Goal: Task Accomplishment & Management: Manage account settings

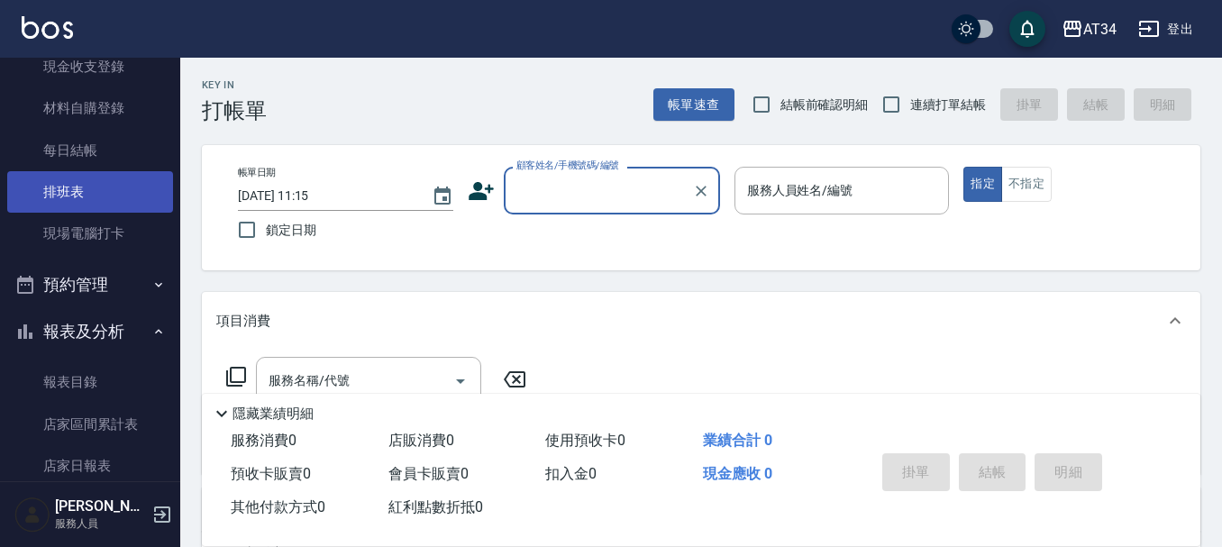
scroll to position [180, 0]
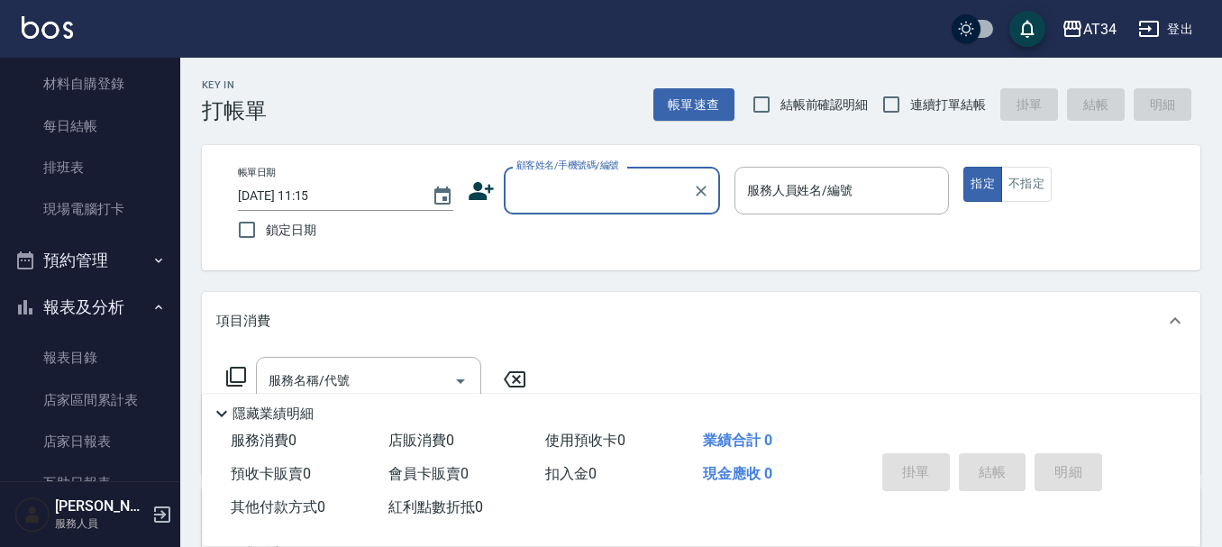
click at [85, 269] on button "預約管理" at bounding box center [90, 260] width 166 height 47
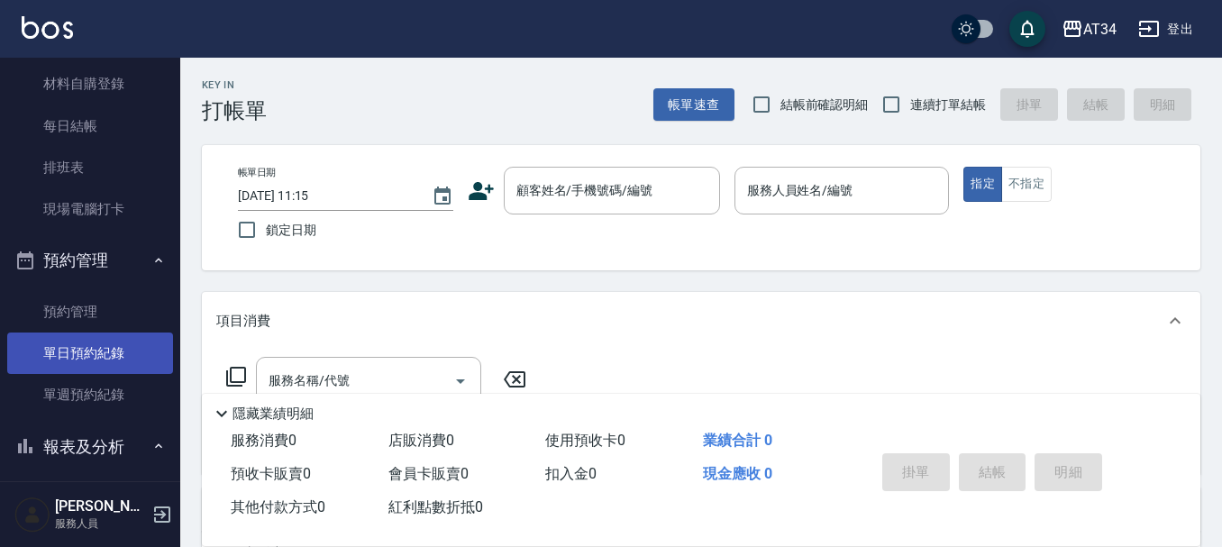
click at [93, 354] on link "單日預約紀錄" at bounding box center [90, 353] width 166 height 41
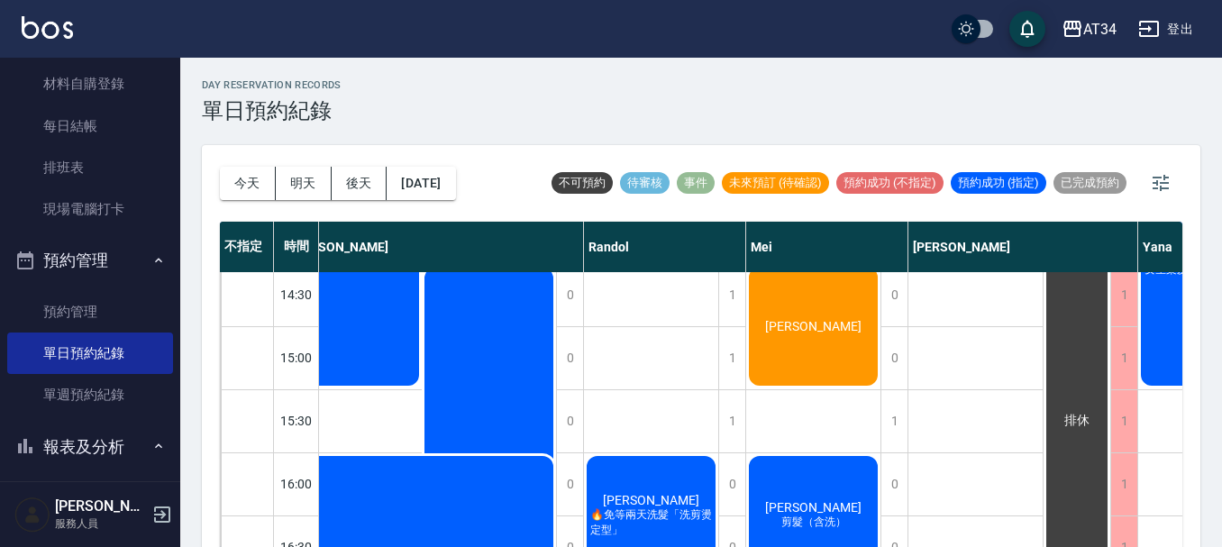
scroll to position [451, 787]
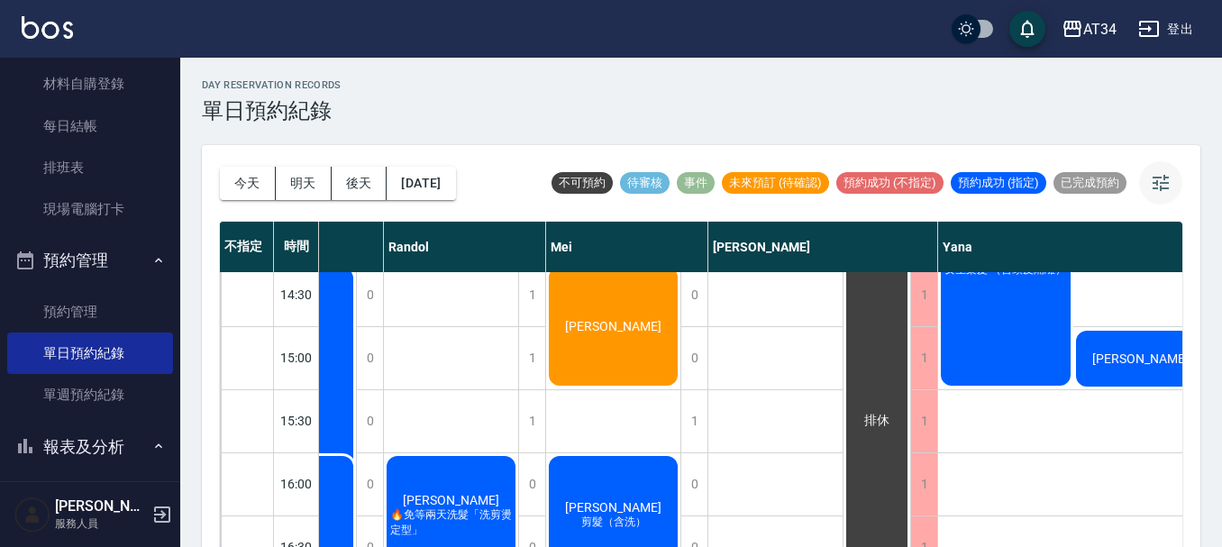
click at [1156, 187] on icon "button" at bounding box center [1161, 183] width 22 height 22
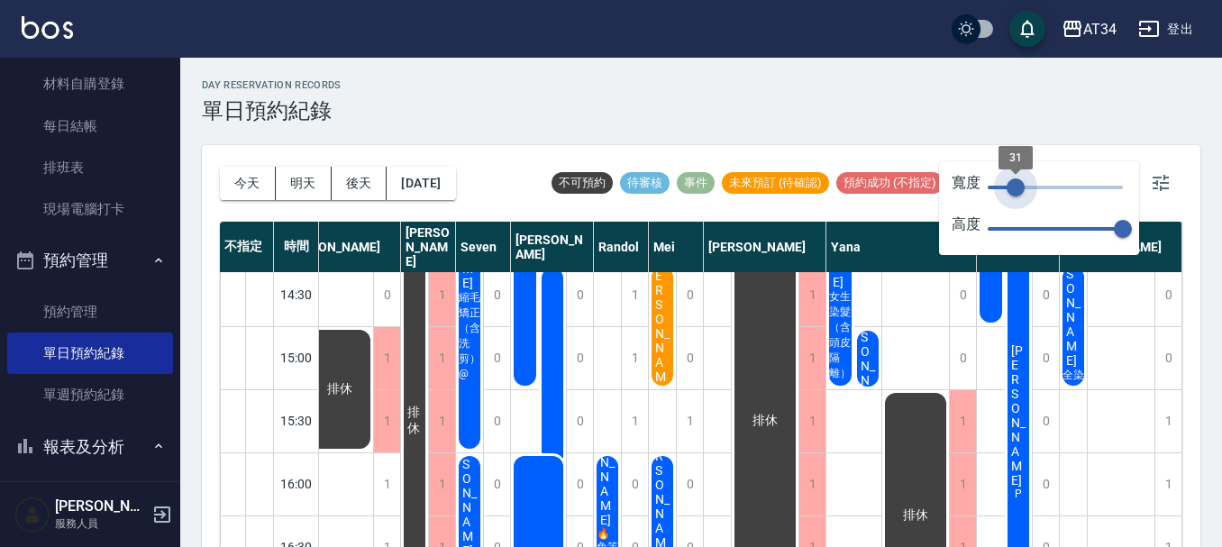
scroll to position [451, 50]
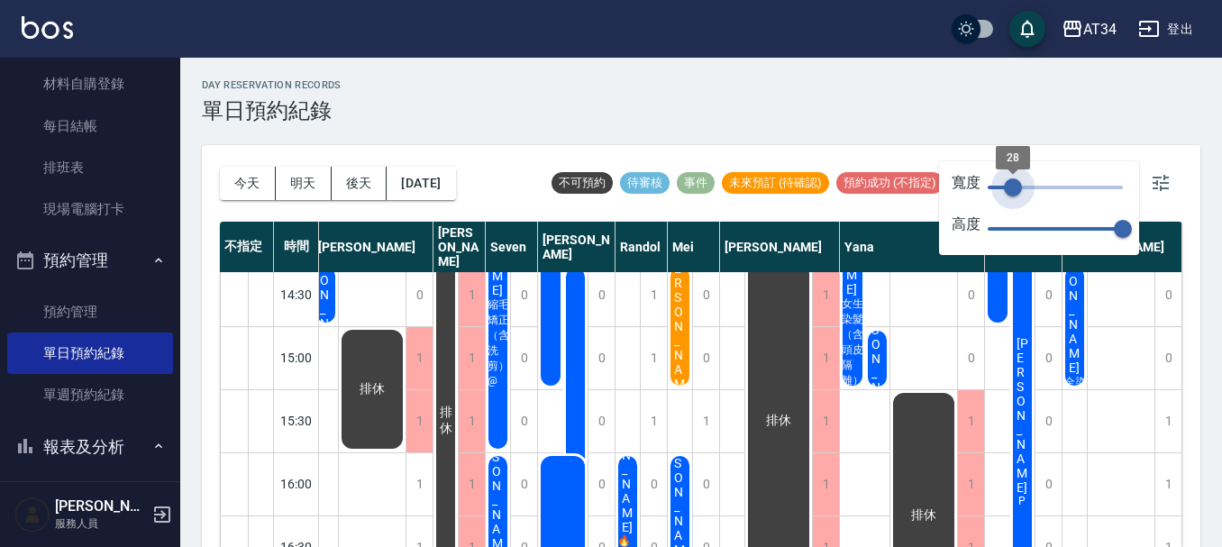
type input "26"
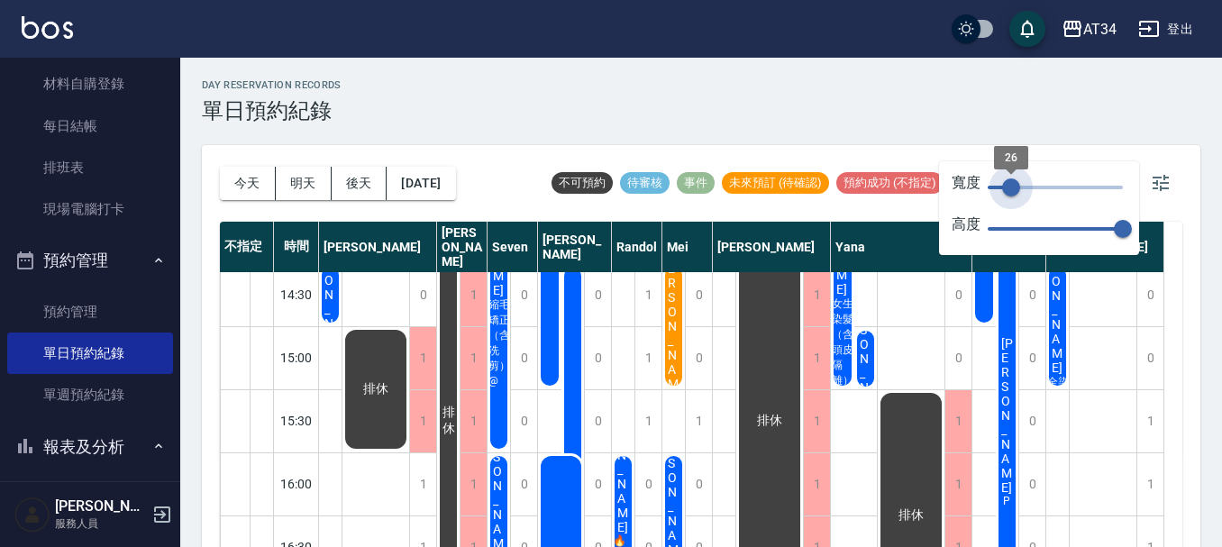
drag, startPoint x: 1124, startPoint y: 185, endPoint x: 1011, endPoint y: 205, distance: 114.4
click at [1011, 196] on span "26" at bounding box center [1011, 187] width 18 height 18
click at [1180, 188] on button "button" at bounding box center [1160, 182] width 43 height 43
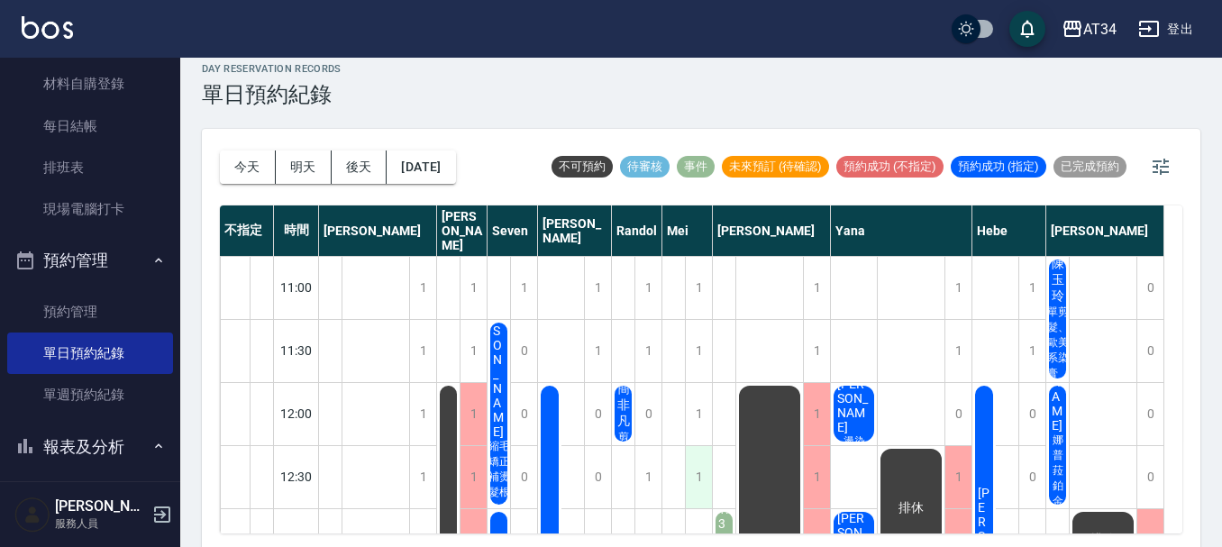
scroll to position [21, 0]
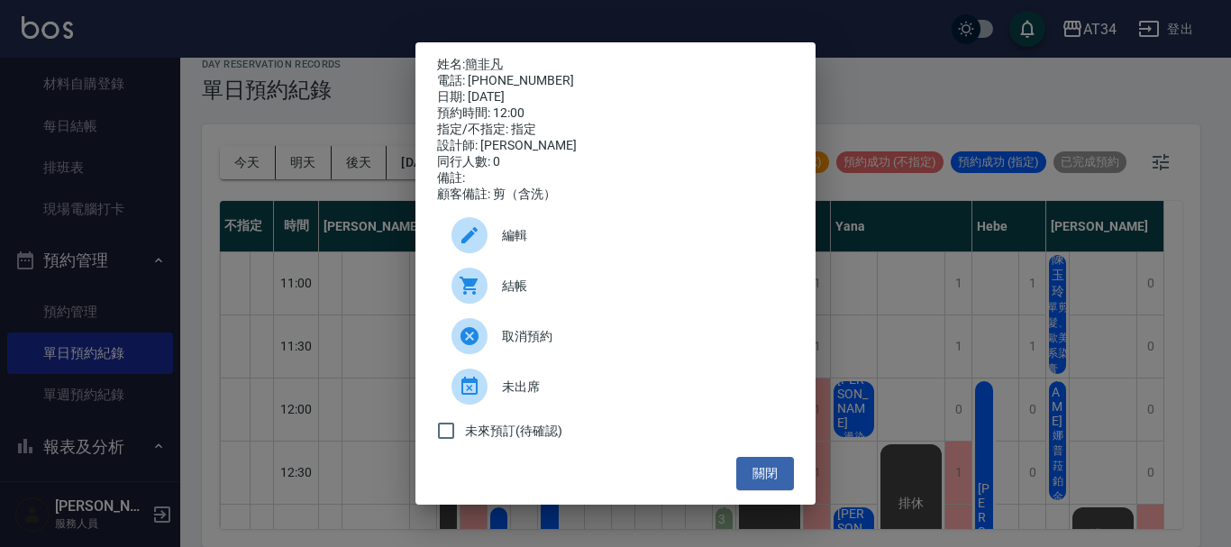
click at [1000, 342] on div "姓名: 簡非凡 電話: [PHONE_NUMBER] 日期: [DATE] 預約時間: 12:00 指定/不指定: 指定 設計師: [PERSON_NAME]…" at bounding box center [615, 273] width 1231 height 547
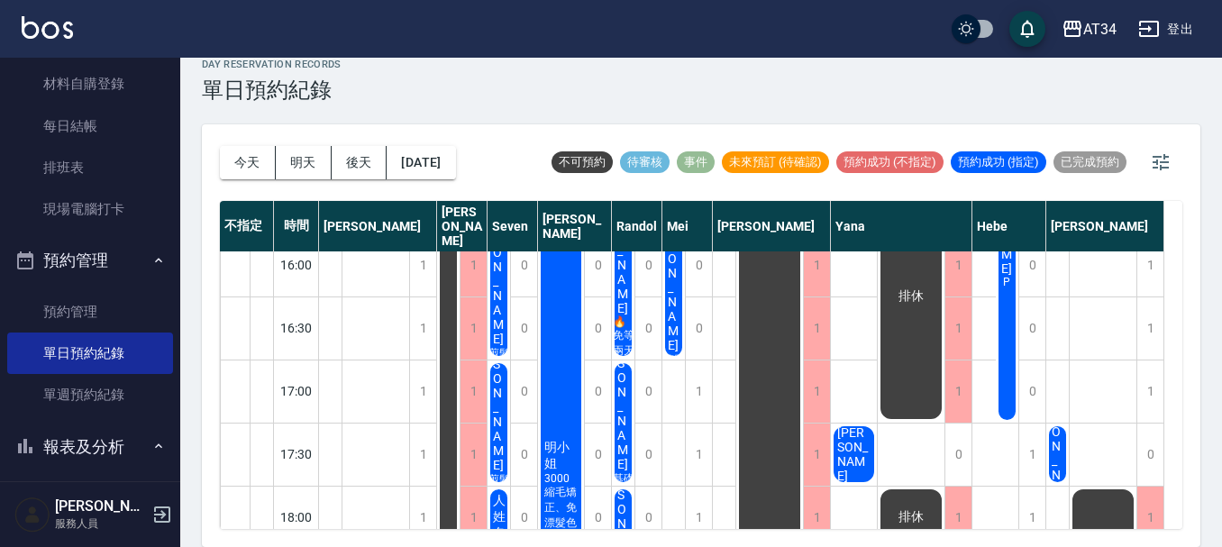
scroll to position [721, 0]
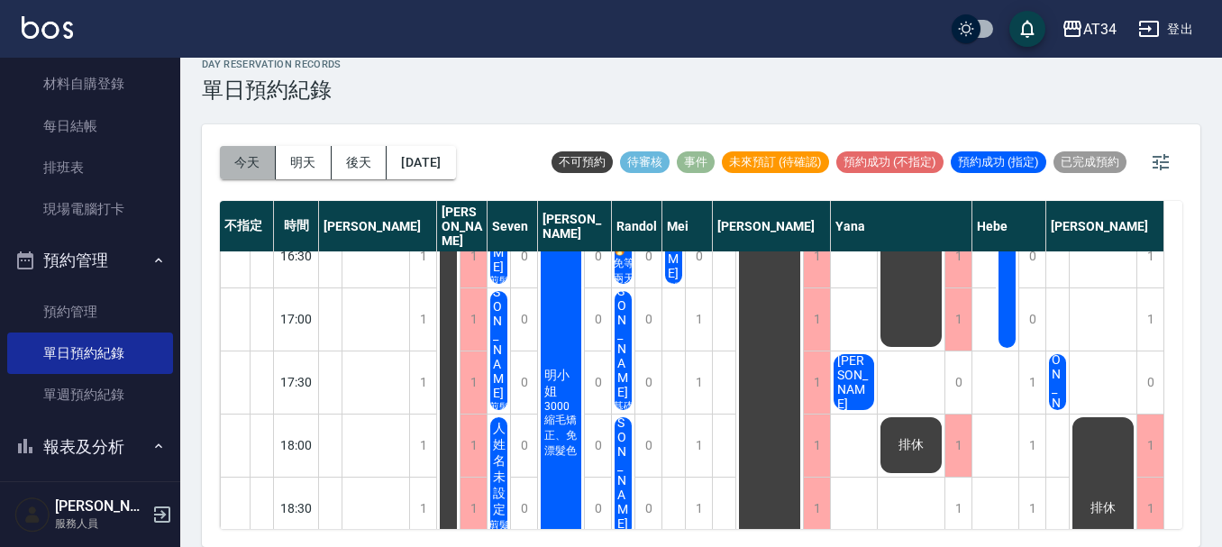
click at [254, 158] on button "今天" at bounding box center [248, 162] width 56 height 33
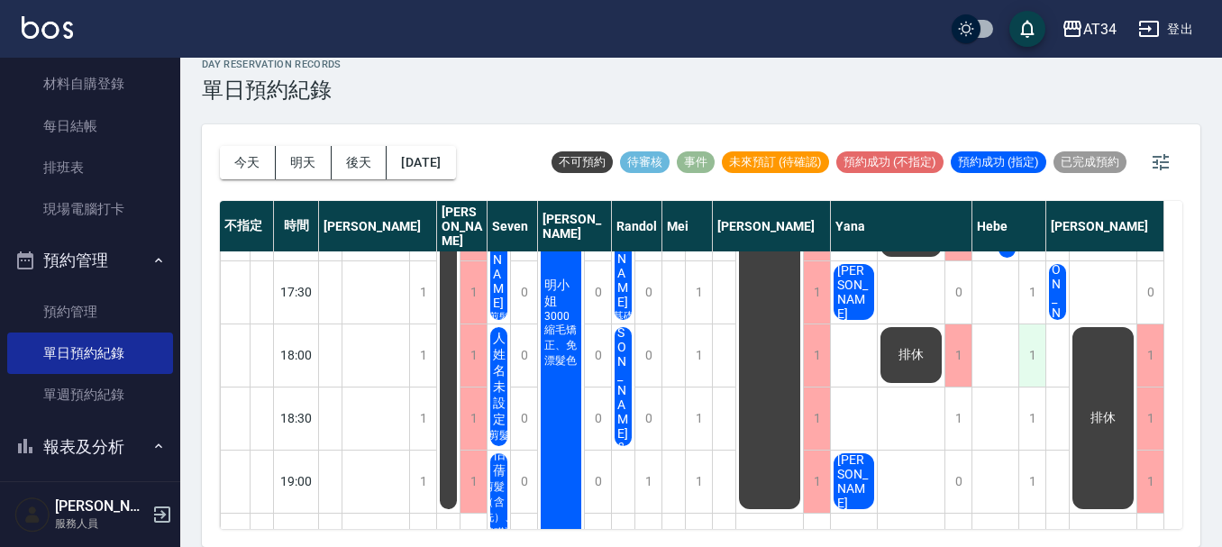
click at [1030, 361] on div "1" at bounding box center [1031, 355] width 27 height 62
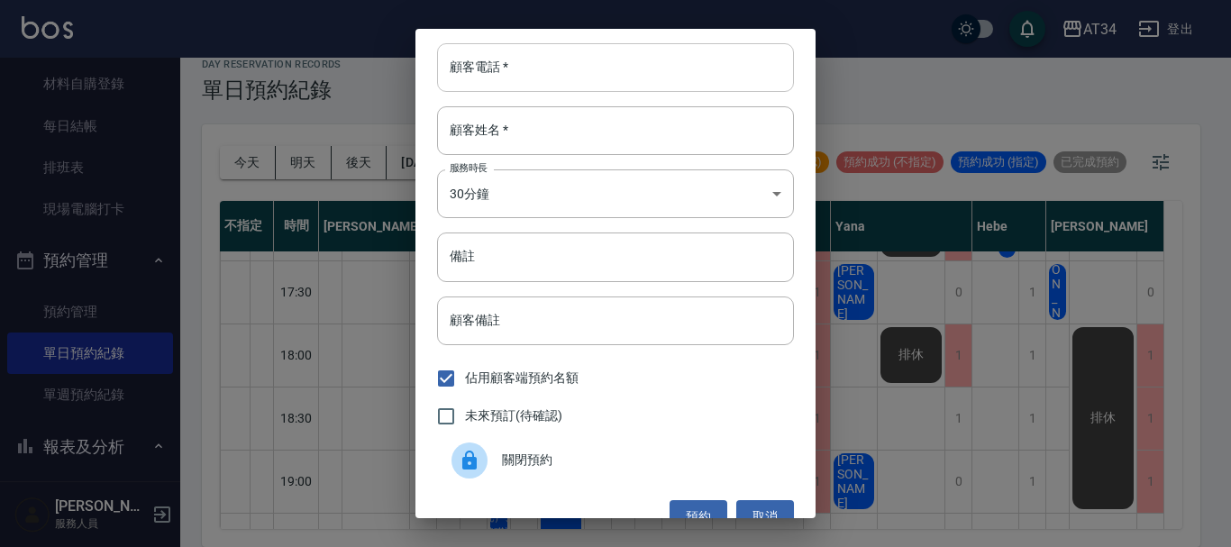
click at [626, 69] on input "顧客電話   *" at bounding box center [615, 67] width 357 height 49
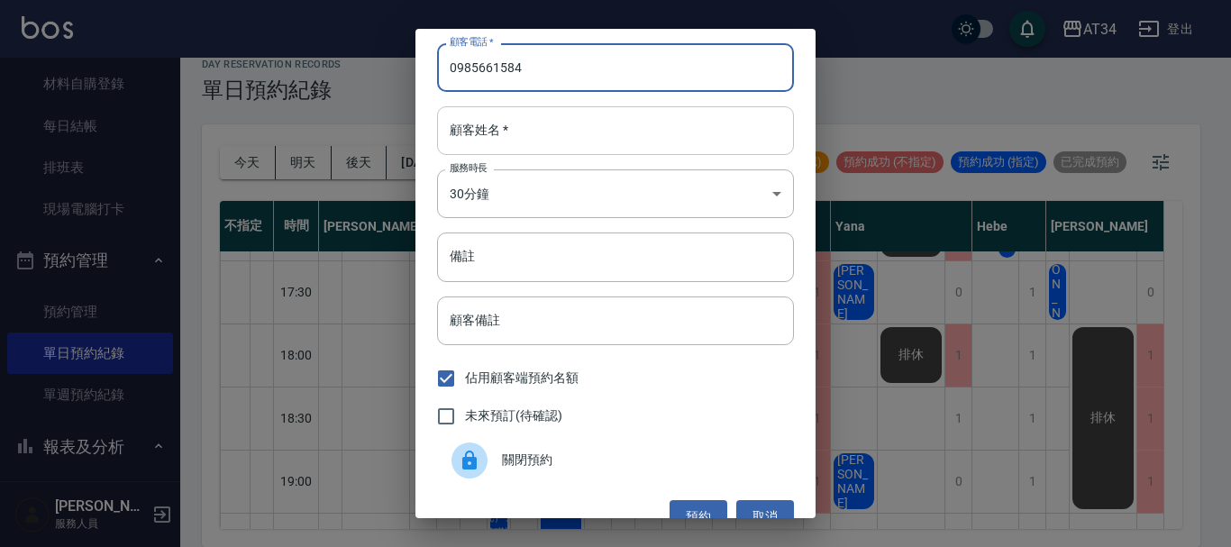
type input "0985661584"
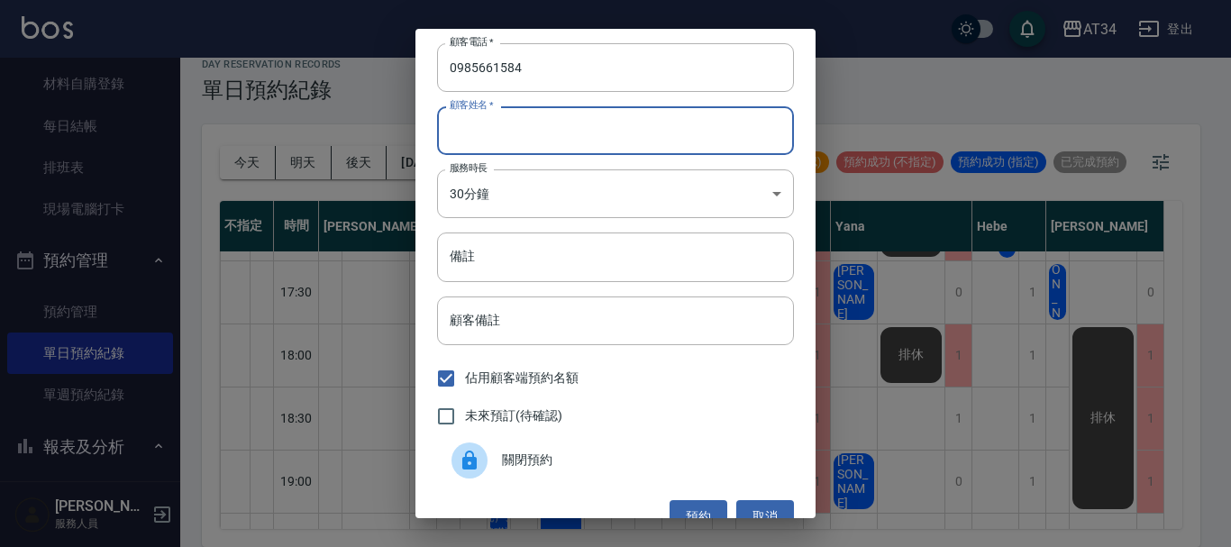
click at [567, 134] on input "顧客姓名   *" at bounding box center [615, 130] width 357 height 49
type input "T"
type input "陳"
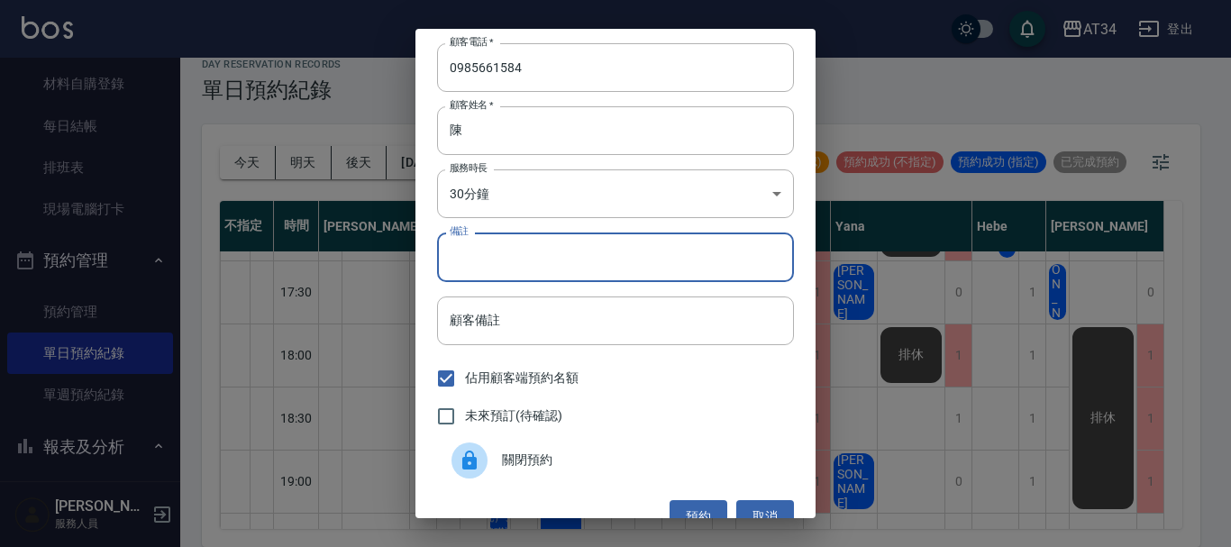
click at [516, 264] on input "備註" at bounding box center [615, 257] width 357 height 49
type input "ㄋ"
click at [484, 140] on input "陳" at bounding box center [615, 130] width 357 height 49
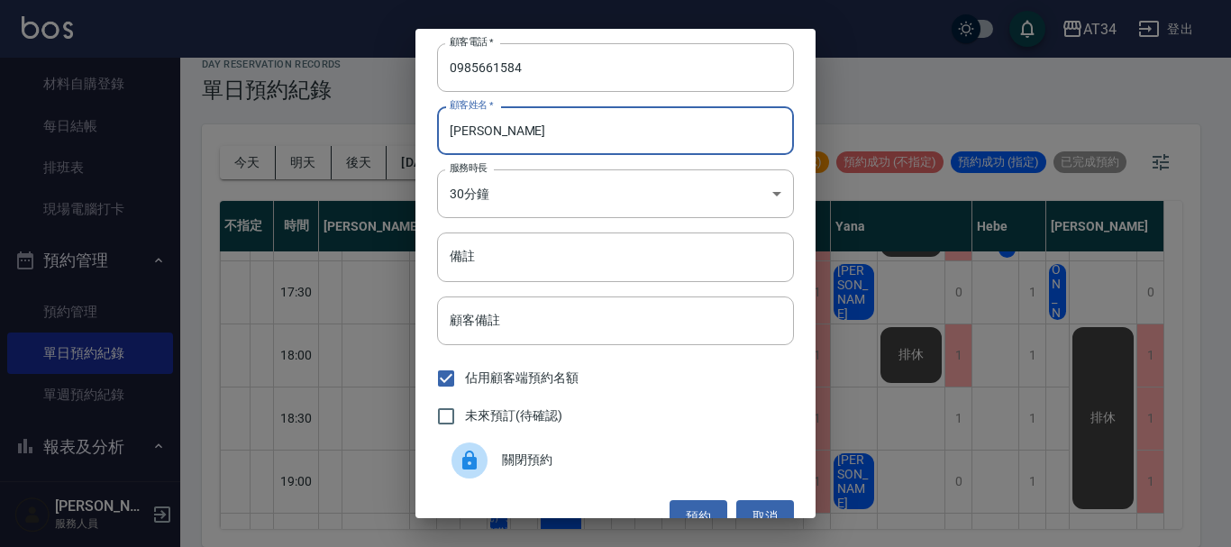
type input "陳"
click at [498, 141] on input "陳" at bounding box center [615, 130] width 357 height 49
click at [445, 136] on input "S" at bounding box center [615, 130] width 357 height 49
type input "[PERSON_NAME]"
click at [488, 260] on input "備註" at bounding box center [615, 257] width 357 height 49
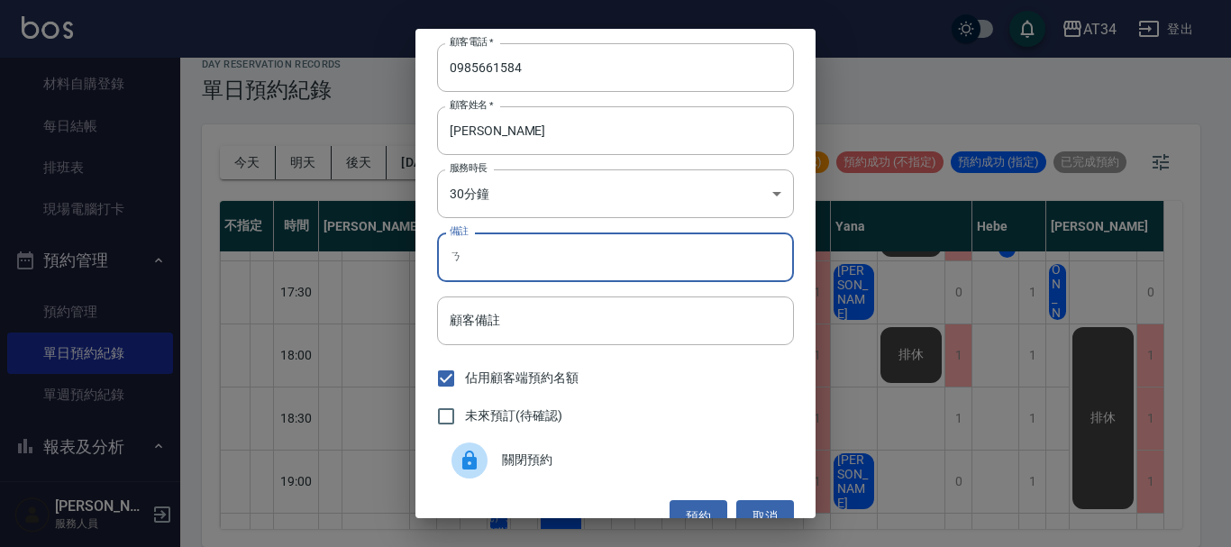
type input "ㄏ"
type input "SC"
click at [436, 421] on input "未來預訂(待確認)" at bounding box center [446, 416] width 38 height 38
checkbox input "true"
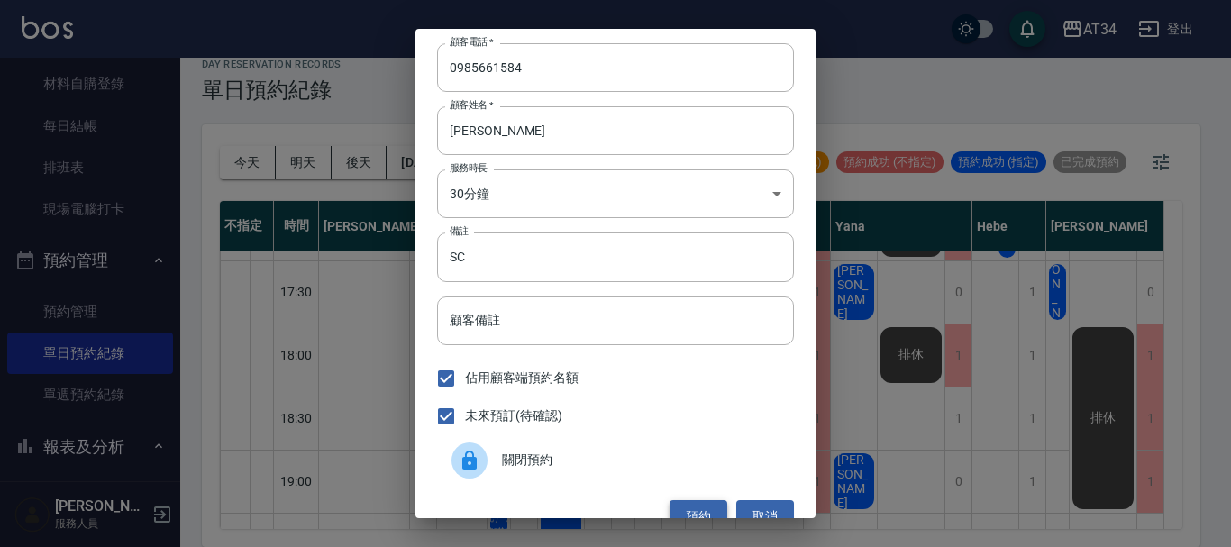
click at [692, 507] on button "預約" at bounding box center [699, 516] width 58 height 33
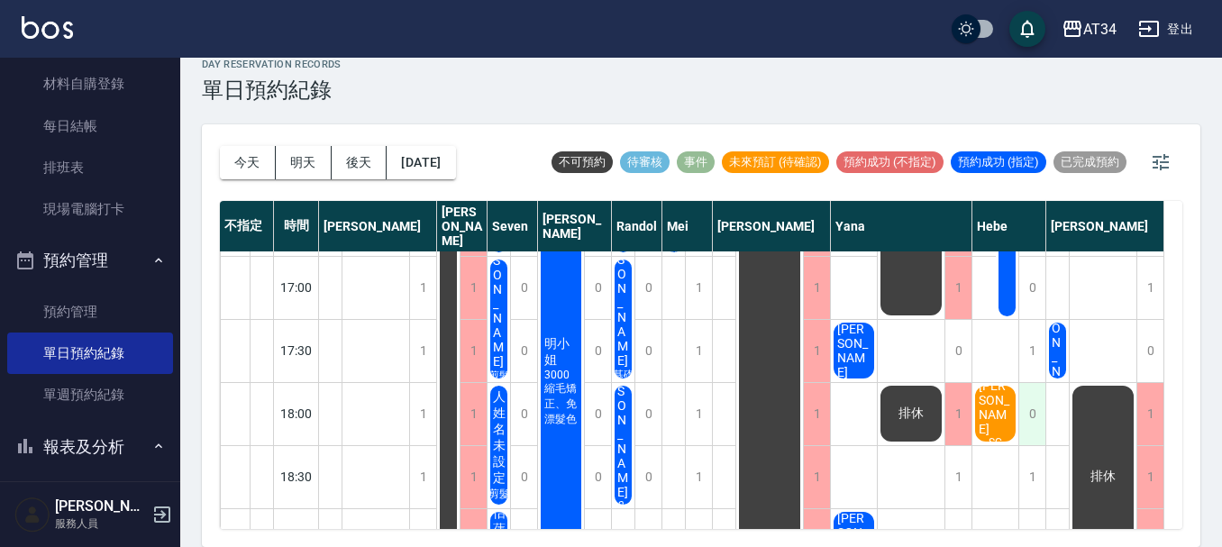
scroll to position [721, 0]
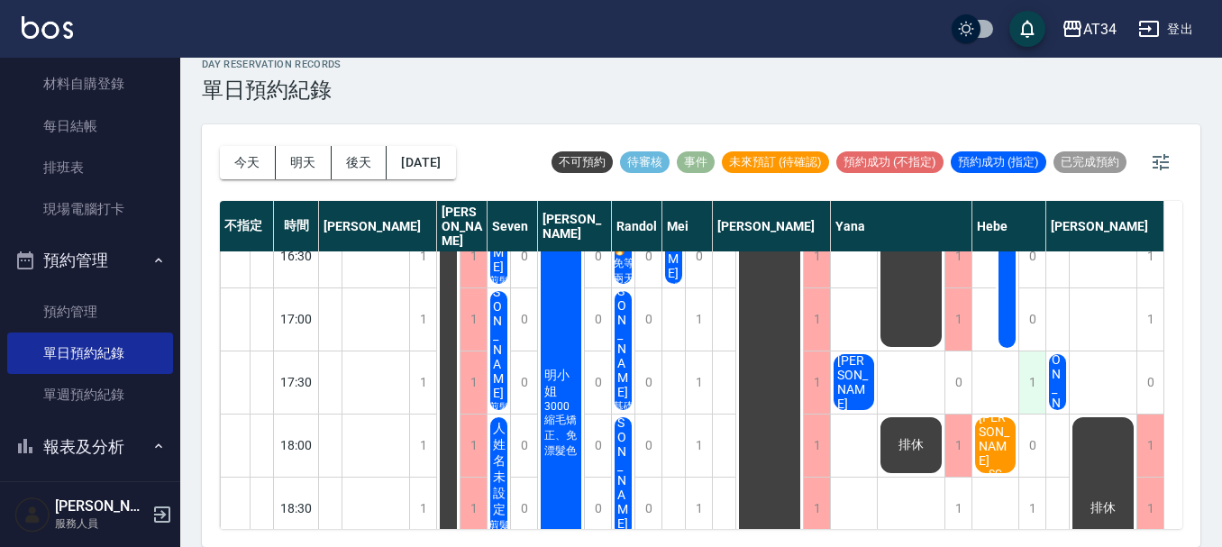
click at [1036, 392] on div "1" at bounding box center [1031, 382] width 27 height 62
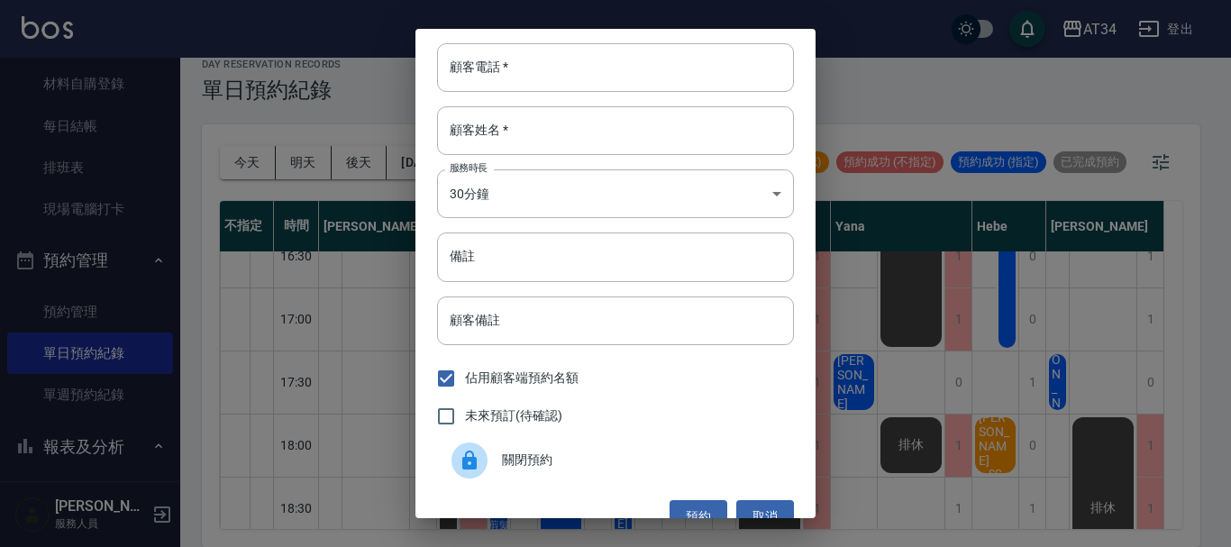
click at [523, 461] on span "關閉預約" at bounding box center [641, 460] width 278 height 19
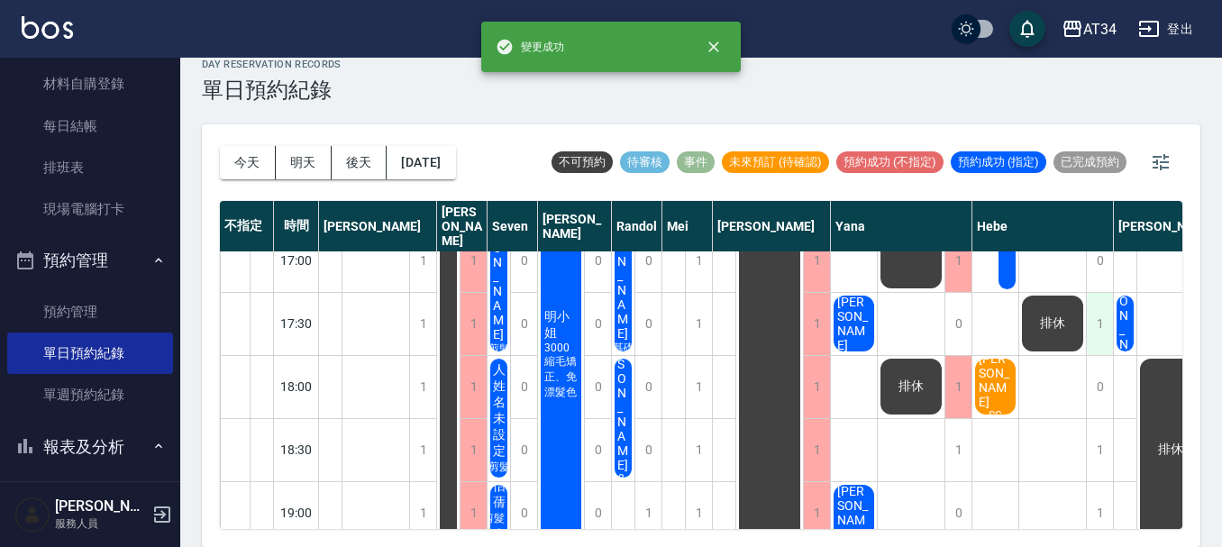
scroll to position [811, 0]
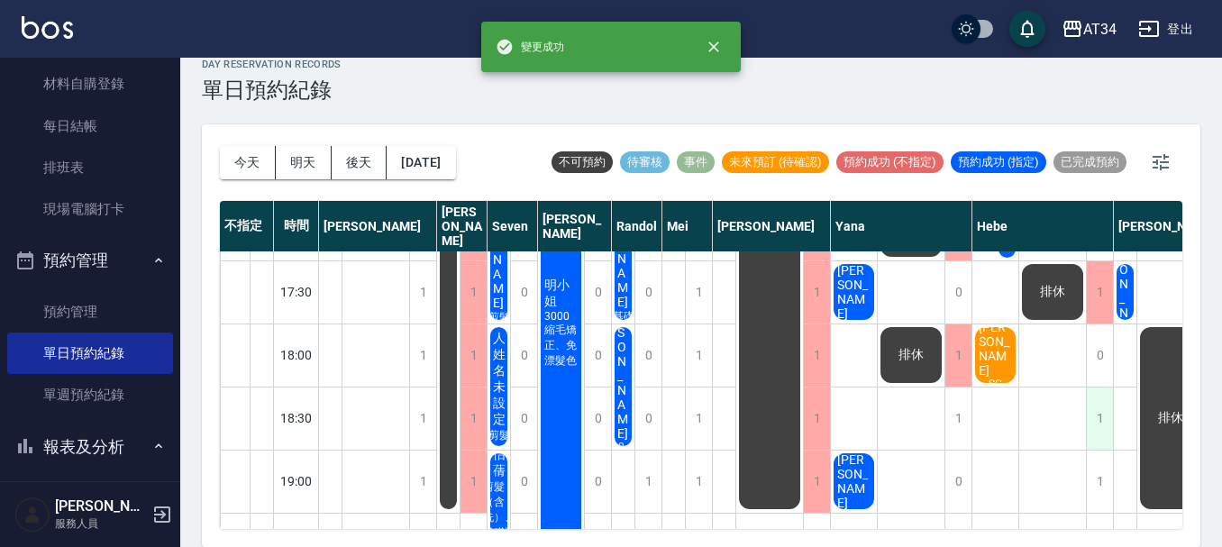
click at [1093, 424] on div "1" at bounding box center [1099, 419] width 27 height 62
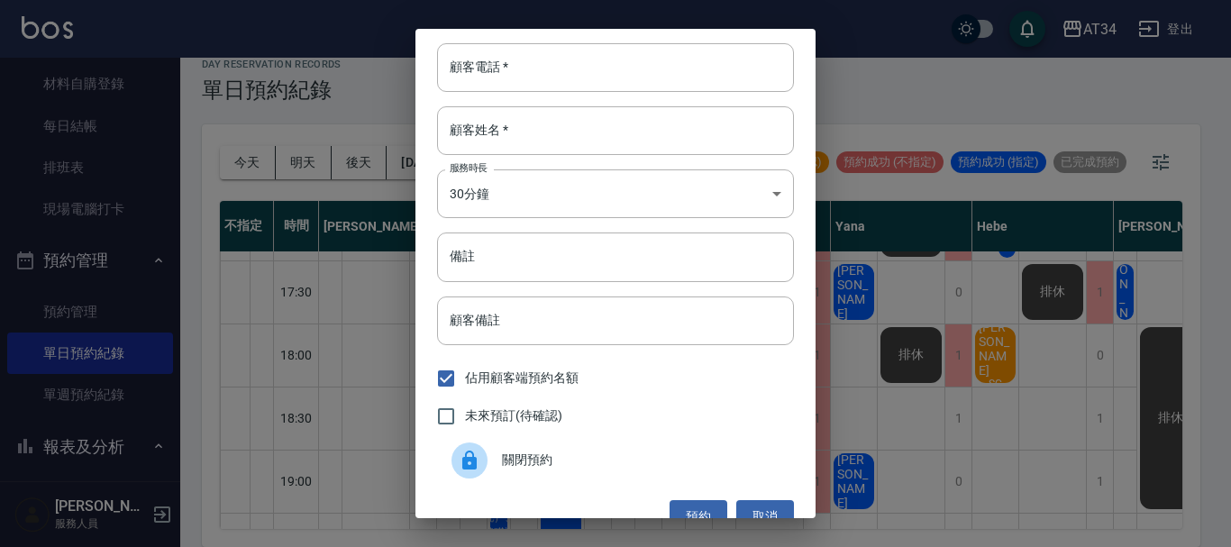
click at [508, 459] on span "關閉預約" at bounding box center [641, 460] width 278 height 19
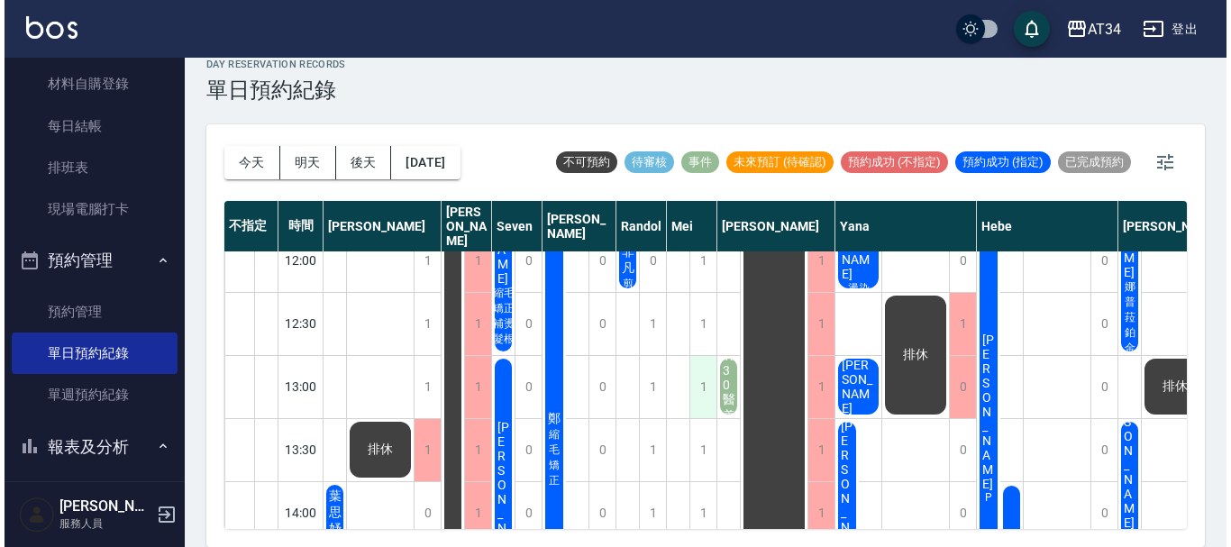
scroll to position [180, 0]
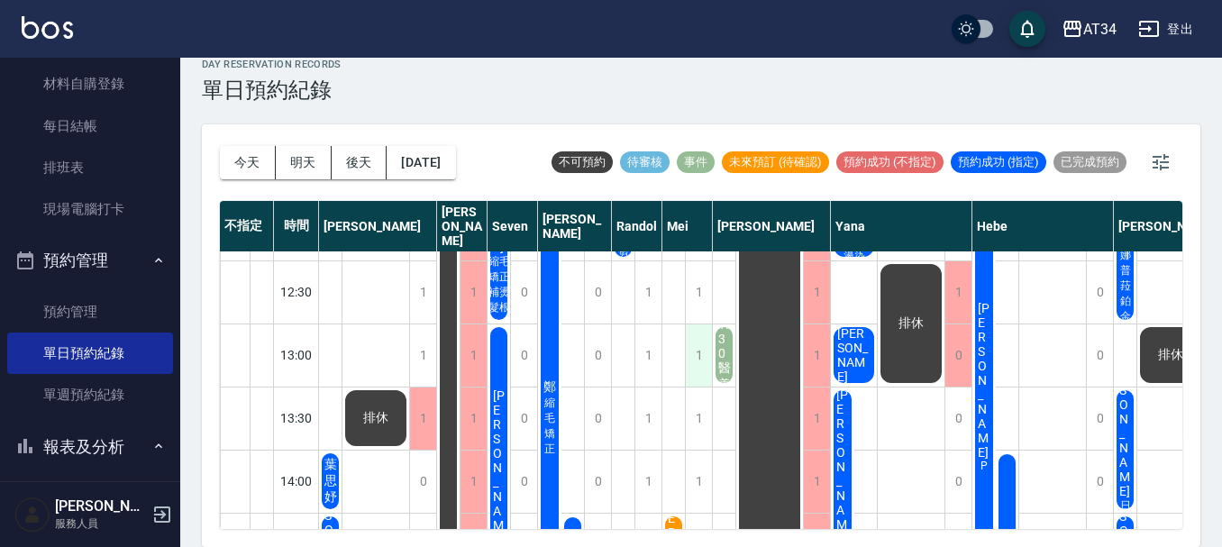
click at [698, 357] on div "1" at bounding box center [698, 355] width 27 height 62
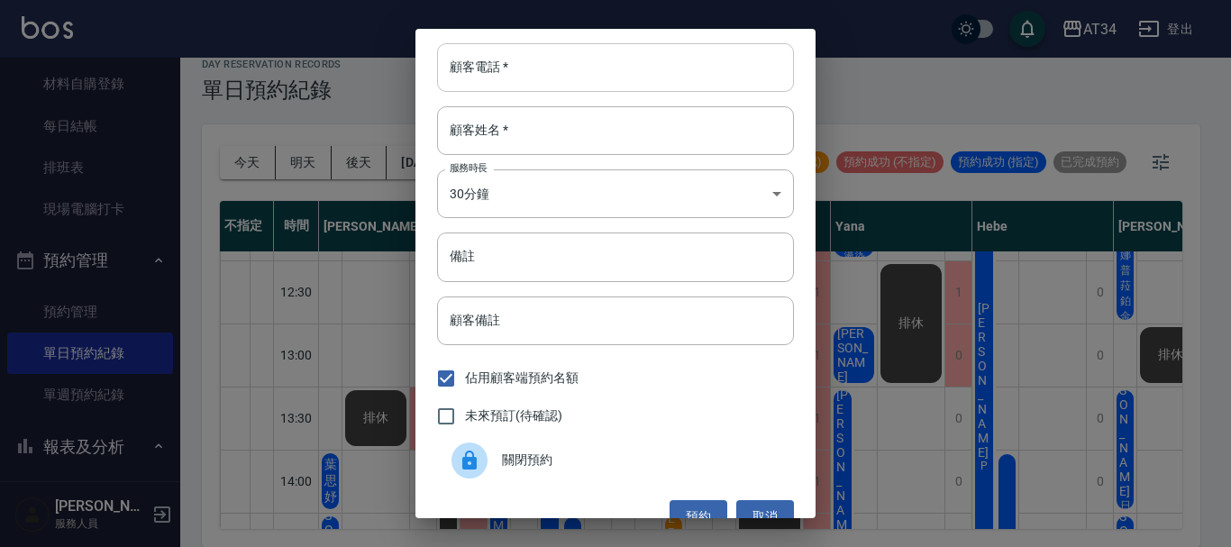
click at [466, 66] on input "顧客電話   *" at bounding box center [615, 67] width 357 height 49
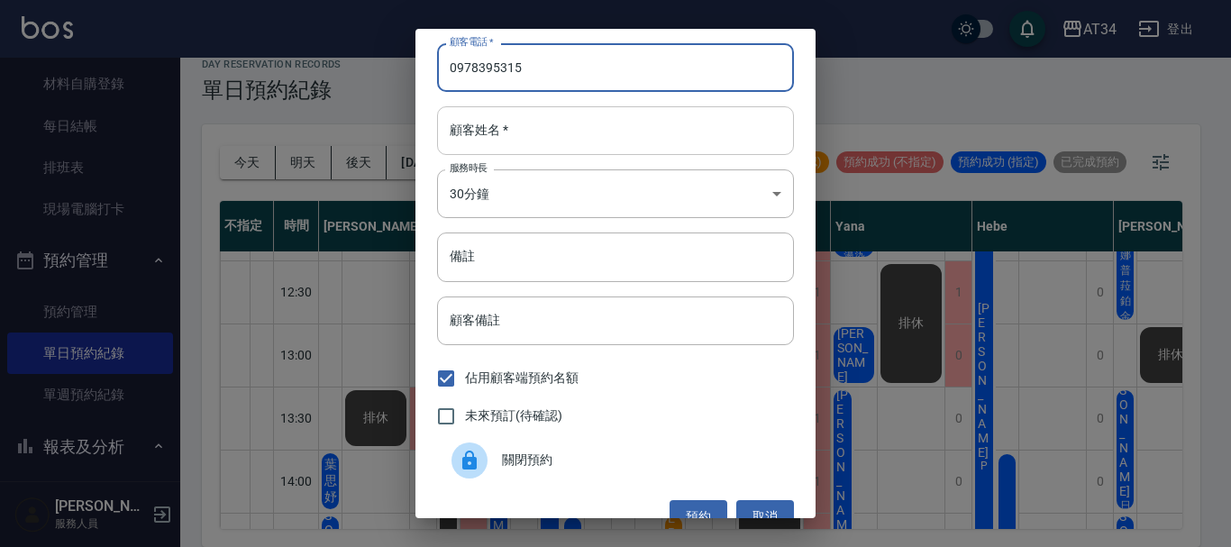
type input "0978395315"
click at [490, 124] on input "顧客姓名   *" at bounding box center [615, 130] width 357 height 49
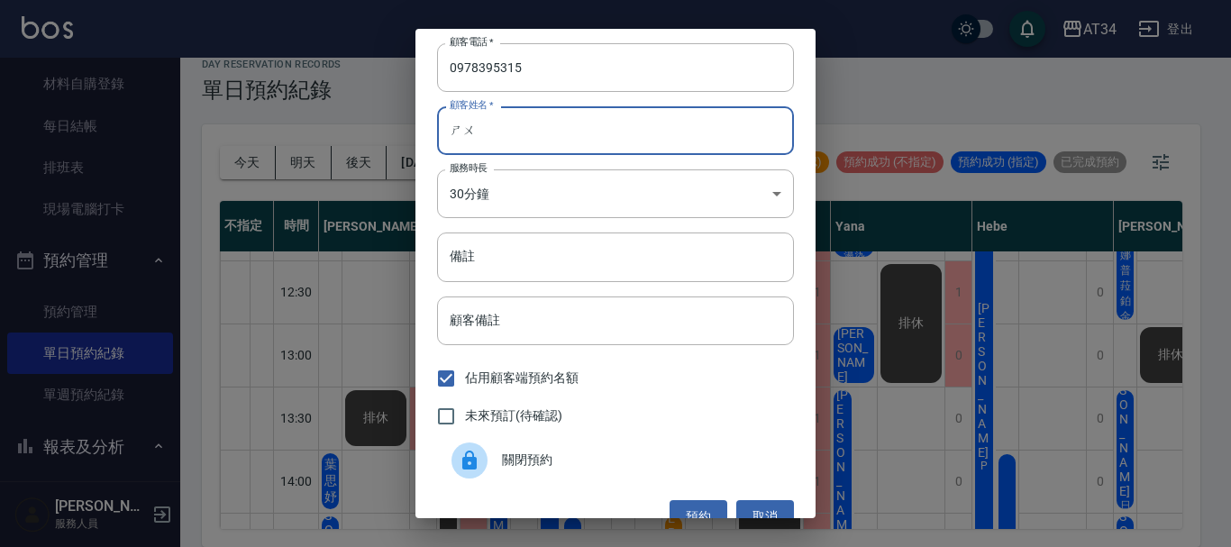
type input "書"
type input "ㄕ"
type input "[PERSON_NAME]"
click at [544, 241] on input "備註" at bounding box center [615, 257] width 357 height 49
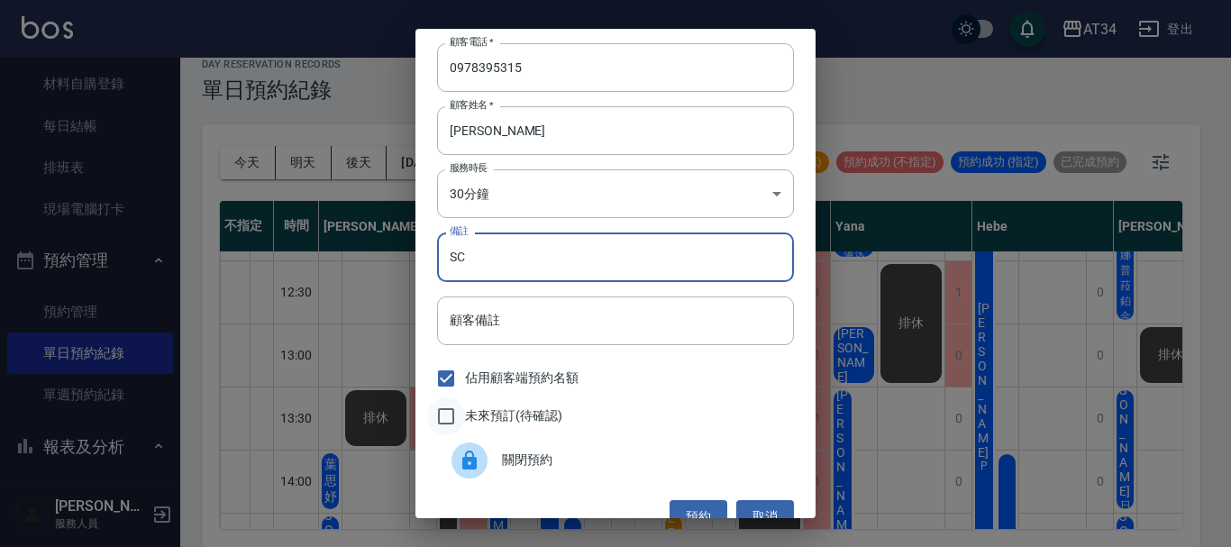
type input "SC"
click at [453, 418] on input "未來預訂(待確認)" at bounding box center [446, 416] width 38 height 38
checkbox input "true"
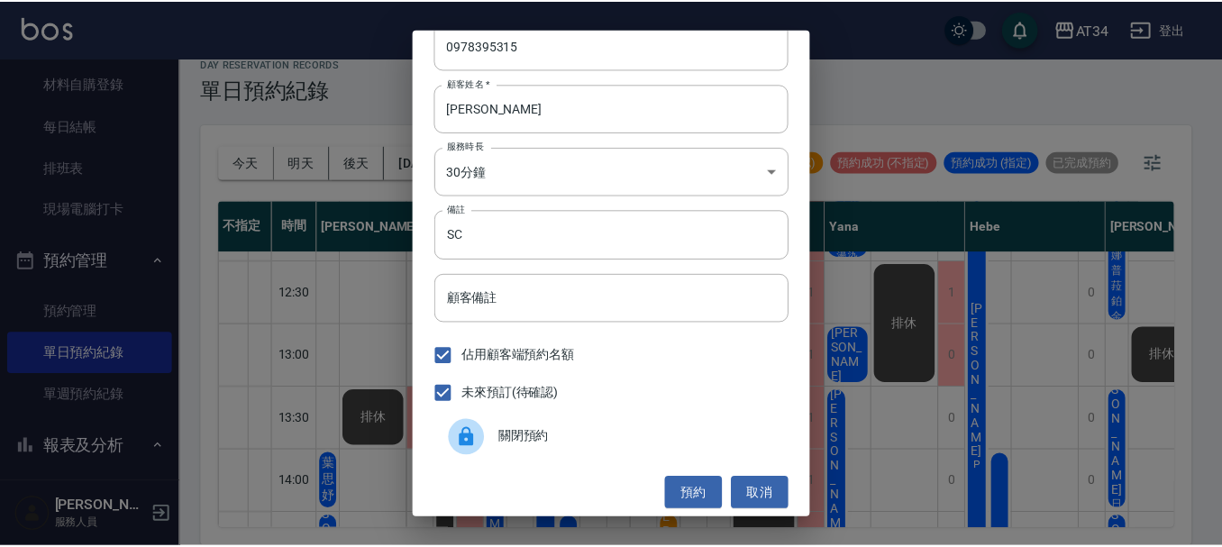
scroll to position [29, 0]
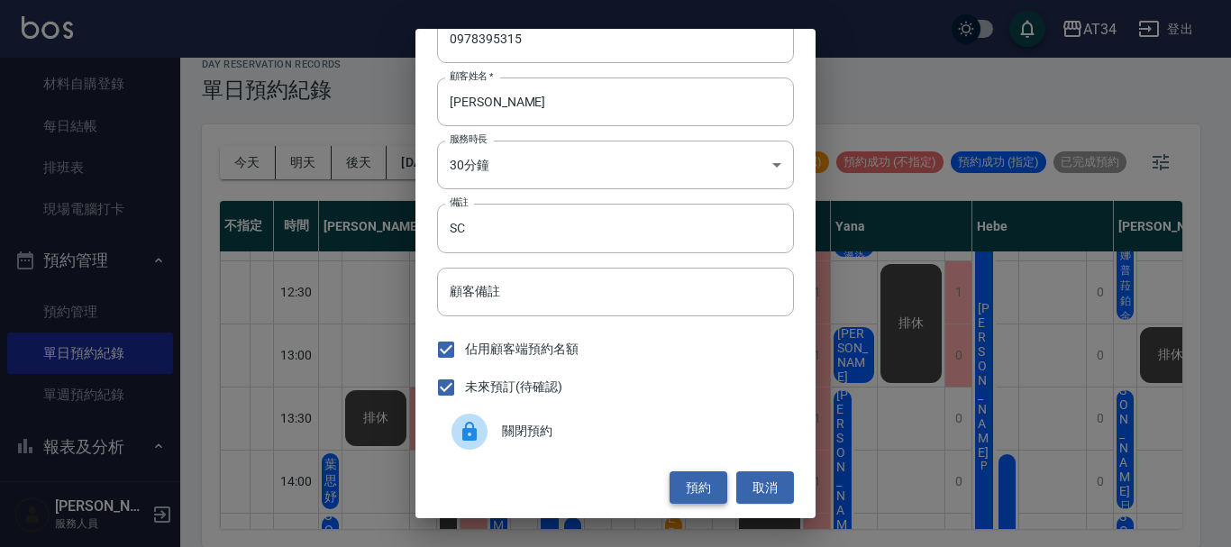
click at [674, 476] on button "預約" at bounding box center [699, 487] width 58 height 33
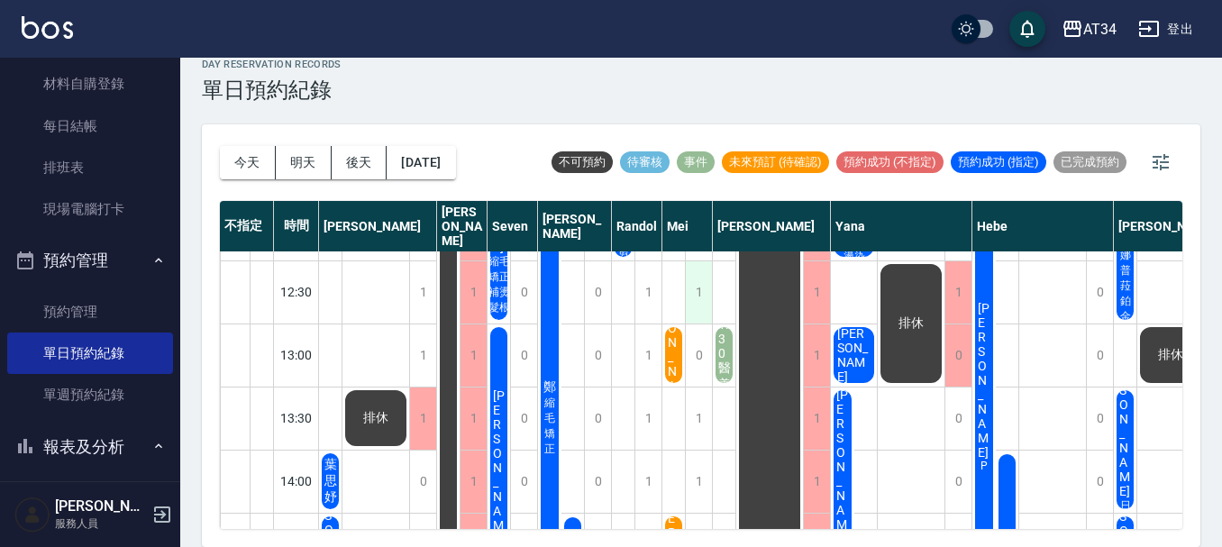
click at [699, 308] on div "1" at bounding box center [698, 292] width 27 height 62
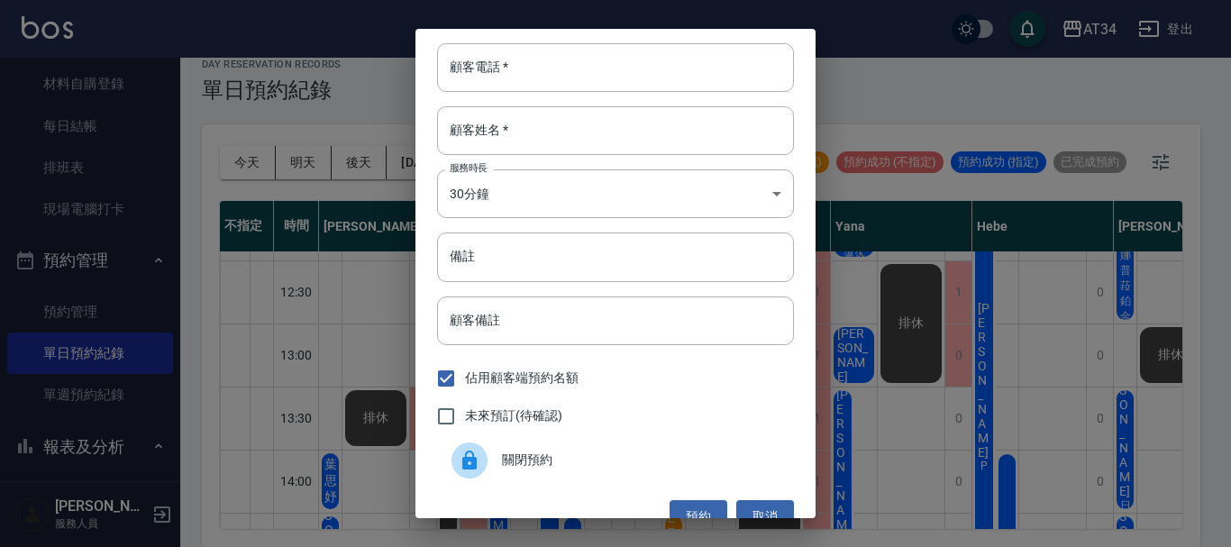
click at [551, 461] on span "關閉預約" at bounding box center [641, 460] width 278 height 19
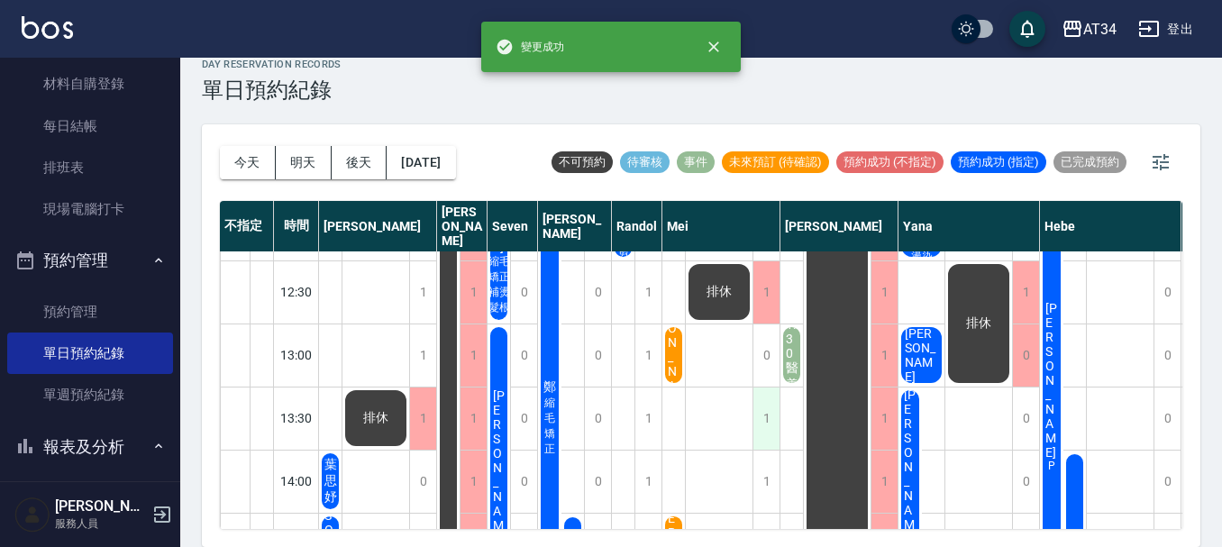
click at [770, 415] on div "1" at bounding box center [766, 419] width 27 height 62
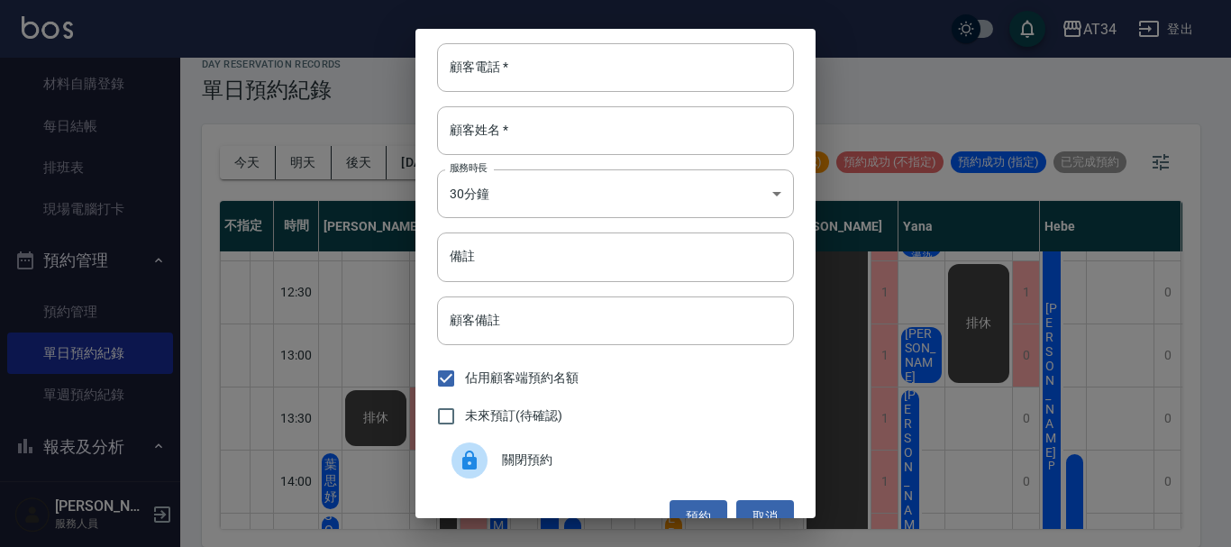
click at [509, 463] on span "關閉預約" at bounding box center [641, 460] width 278 height 19
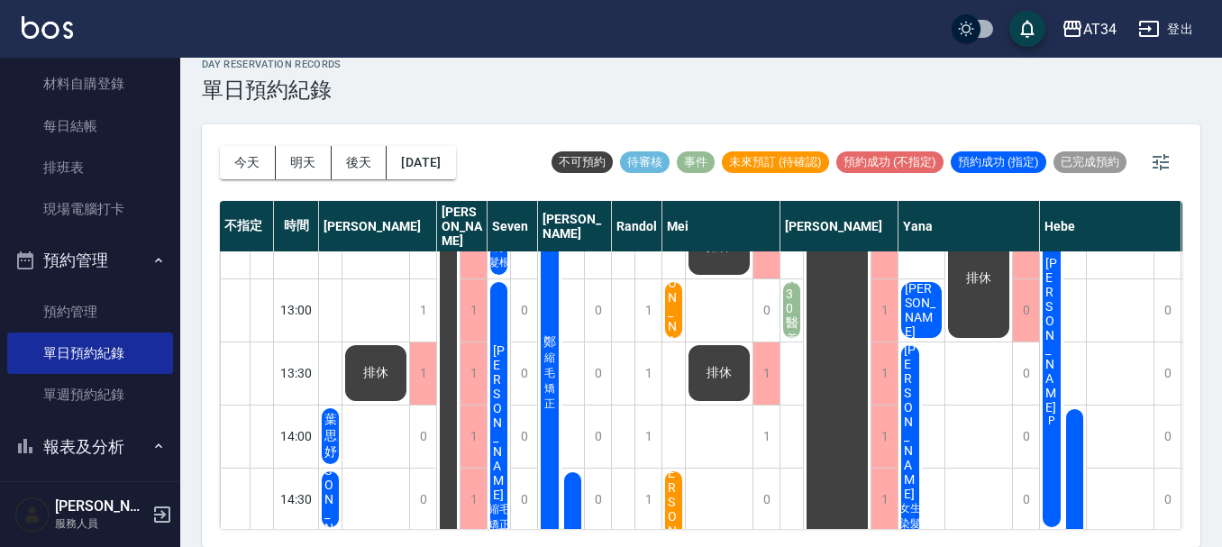
scroll to position [180, 0]
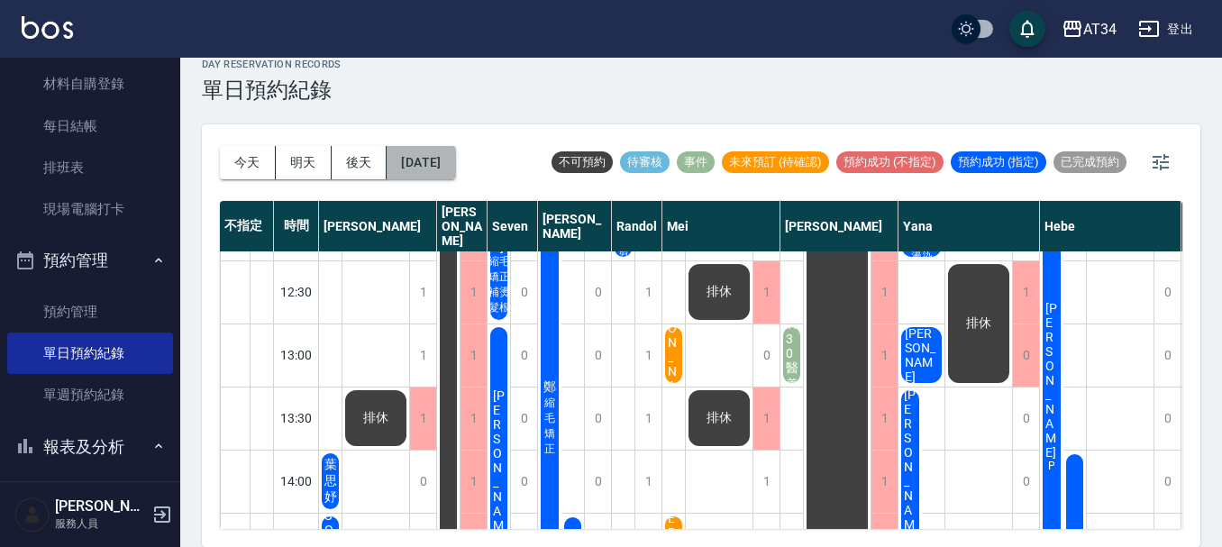
click at [430, 164] on button "[DATE]" at bounding box center [421, 162] width 68 height 33
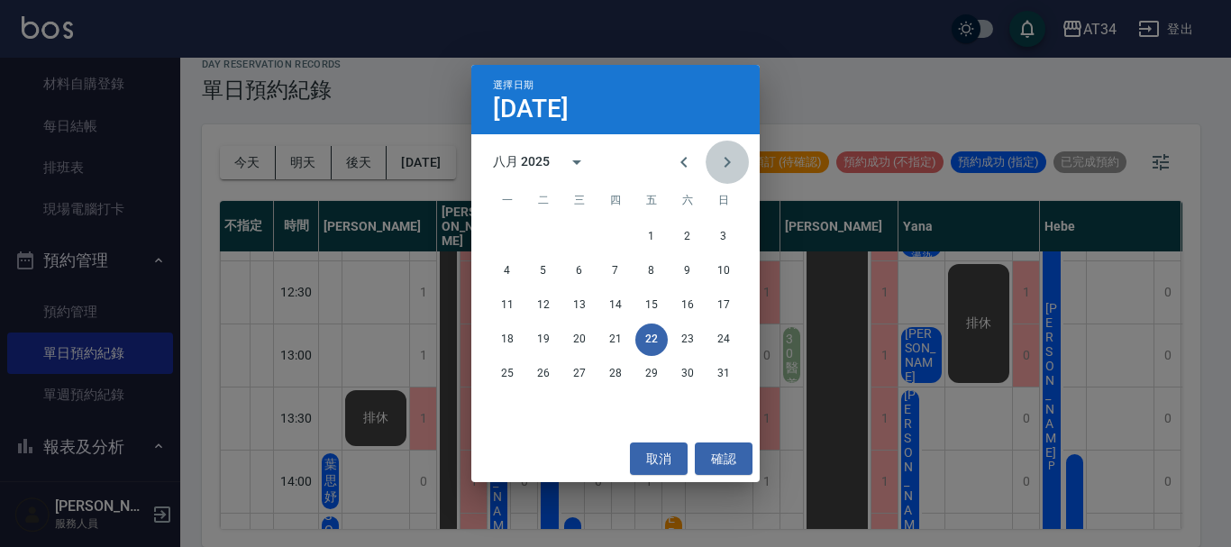
click at [729, 151] on icon "Next month" at bounding box center [728, 162] width 22 height 22
click at [682, 233] on button "6" at bounding box center [687, 237] width 32 height 32
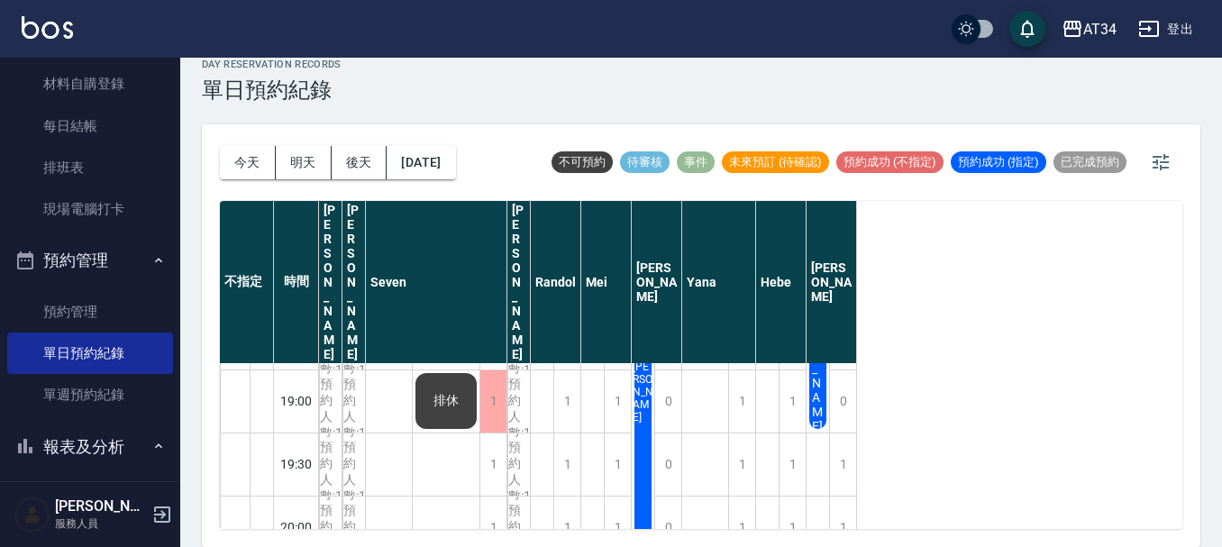
scroll to position [1013, 0]
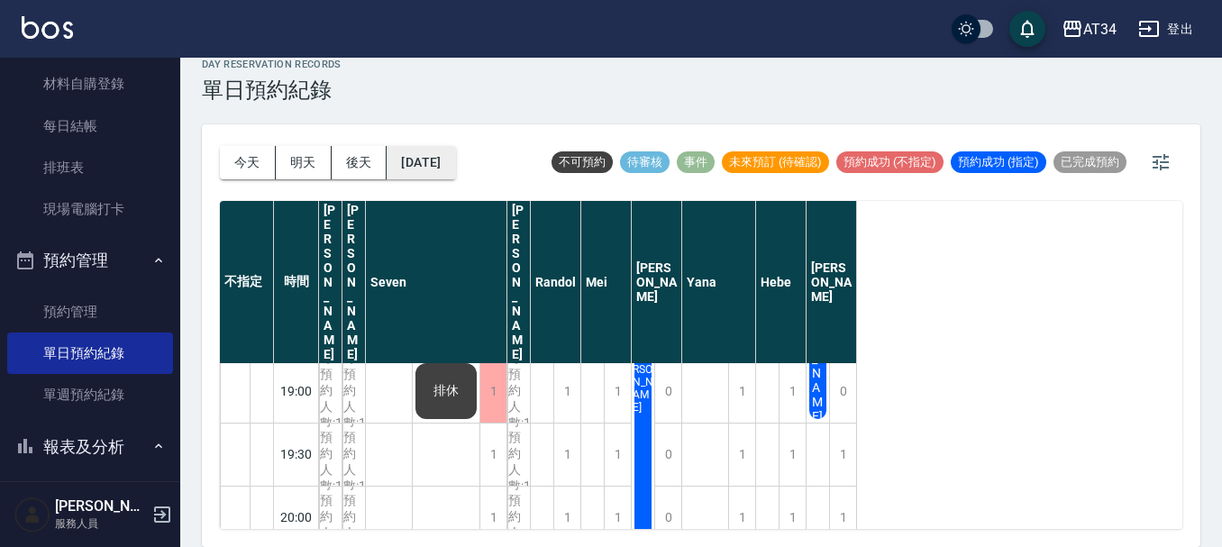
click at [410, 160] on button "[DATE]" at bounding box center [421, 162] width 68 height 33
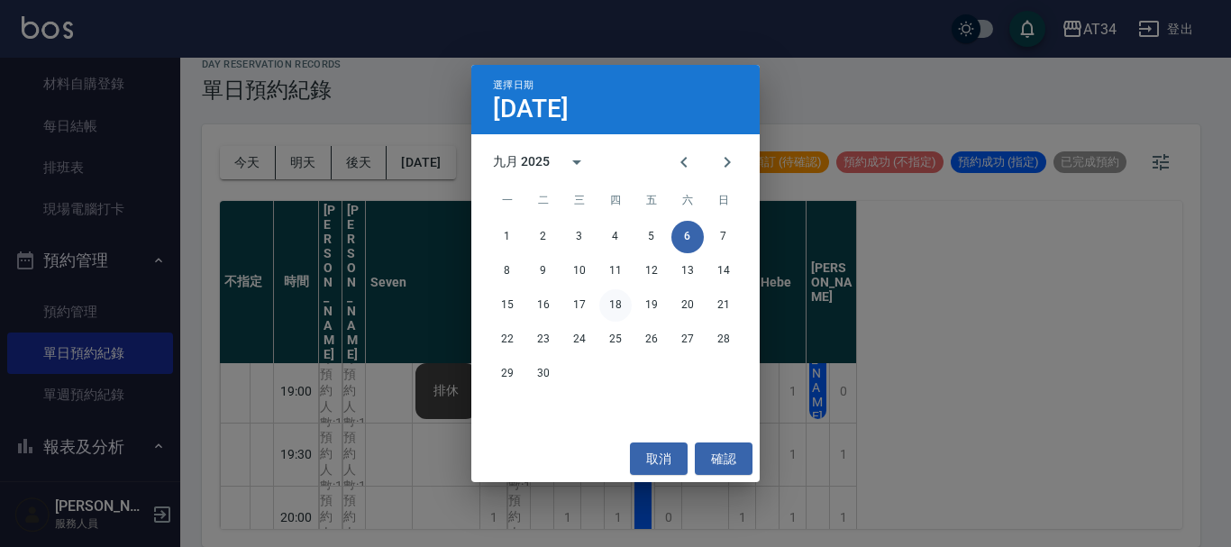
click at [618, 307] on button "18" at bounding box center [615, 305] width 32 height 32
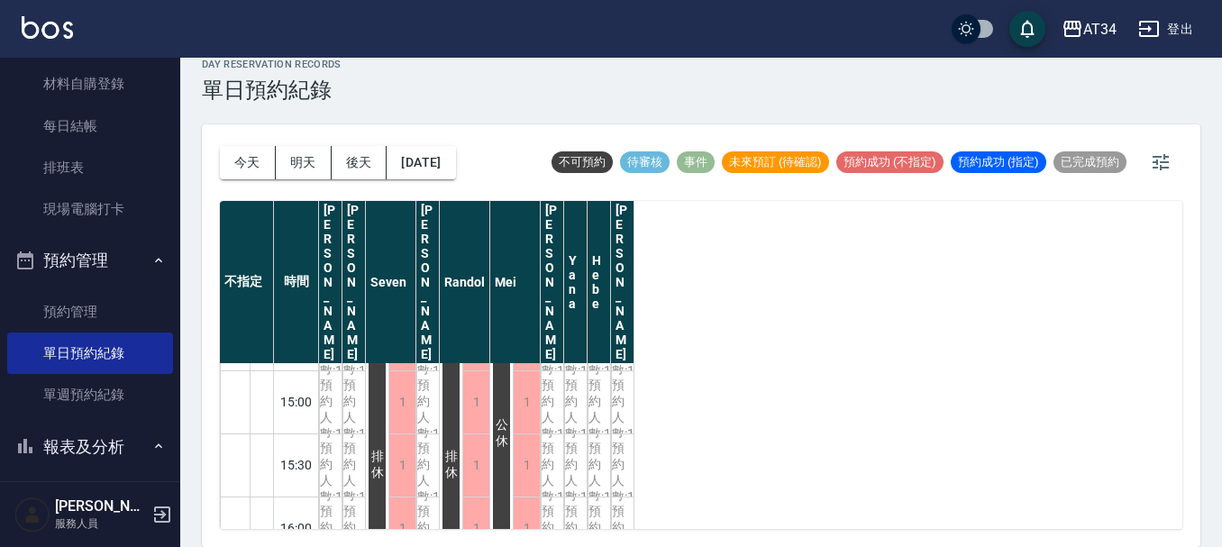
scroll to position [436, 0]
click at [410, 160] on button "[DATE]" at bounding box center [421, 162] width 68 height 33
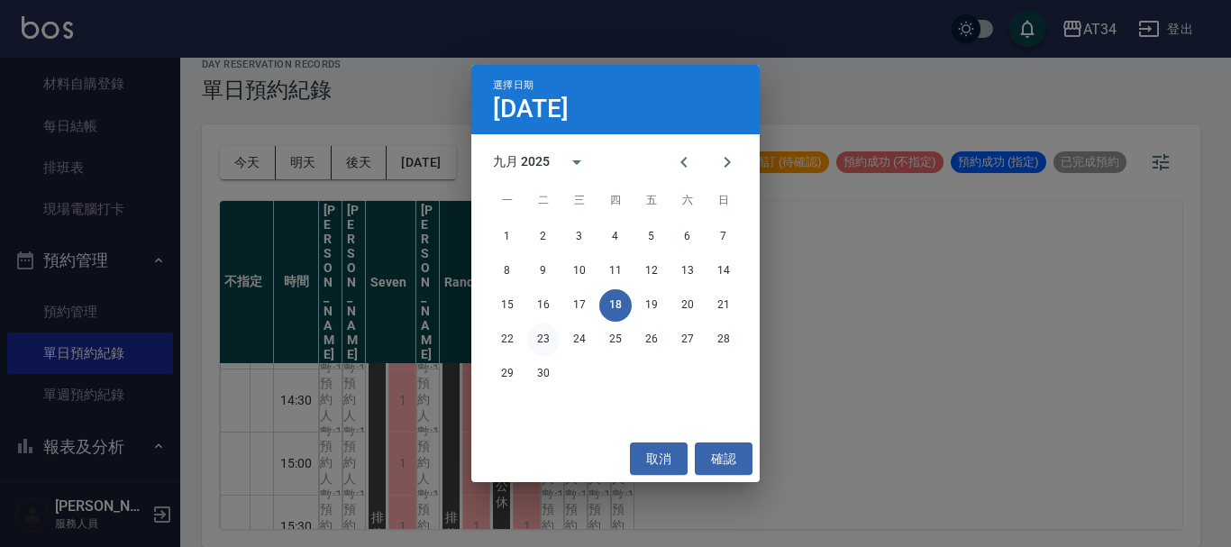
click at [542, 334] on button "23" at bounding box center [543, 340] width 32 height 32
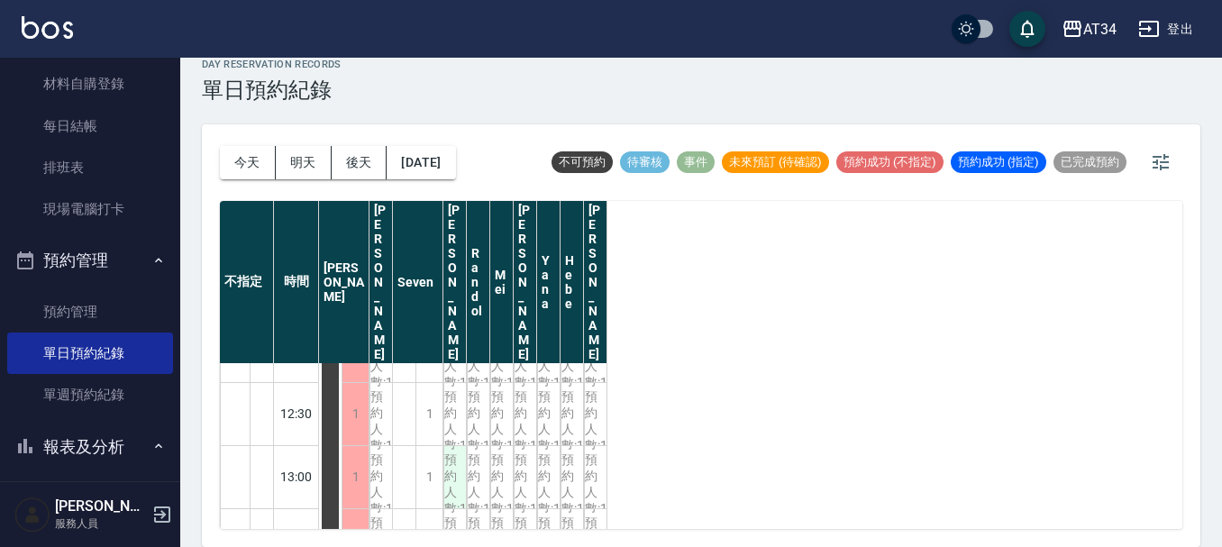
scroll to position [166, 0]
click at [427, 172] on button "[DATE]" at bounding box center [421, 162] width 68 height 33
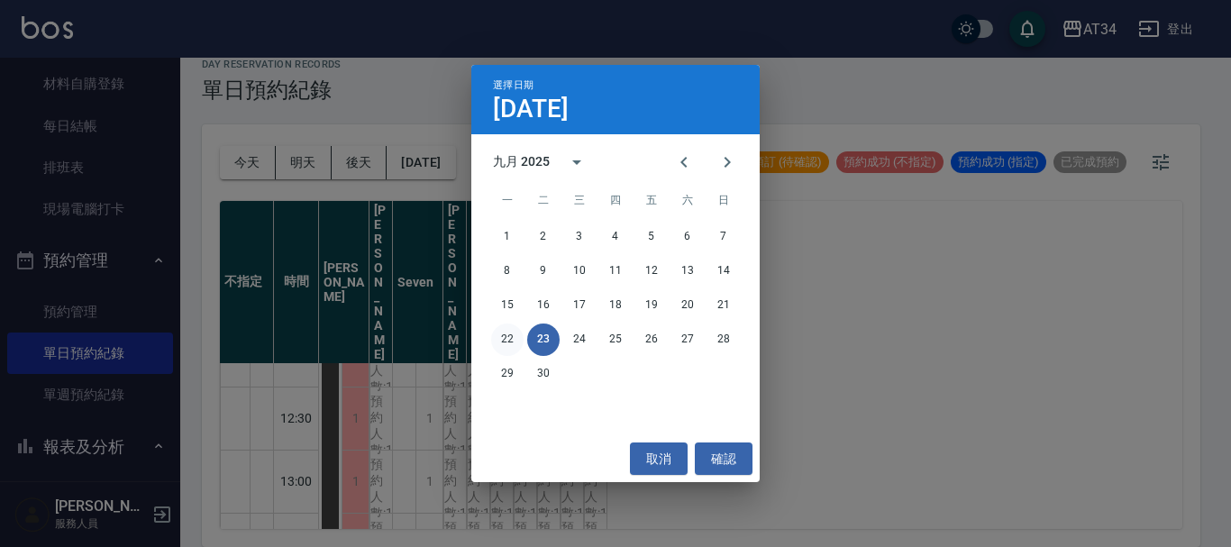
click at [504, 345] on button "22" at bounding box center [507, 340] width 32 height 32
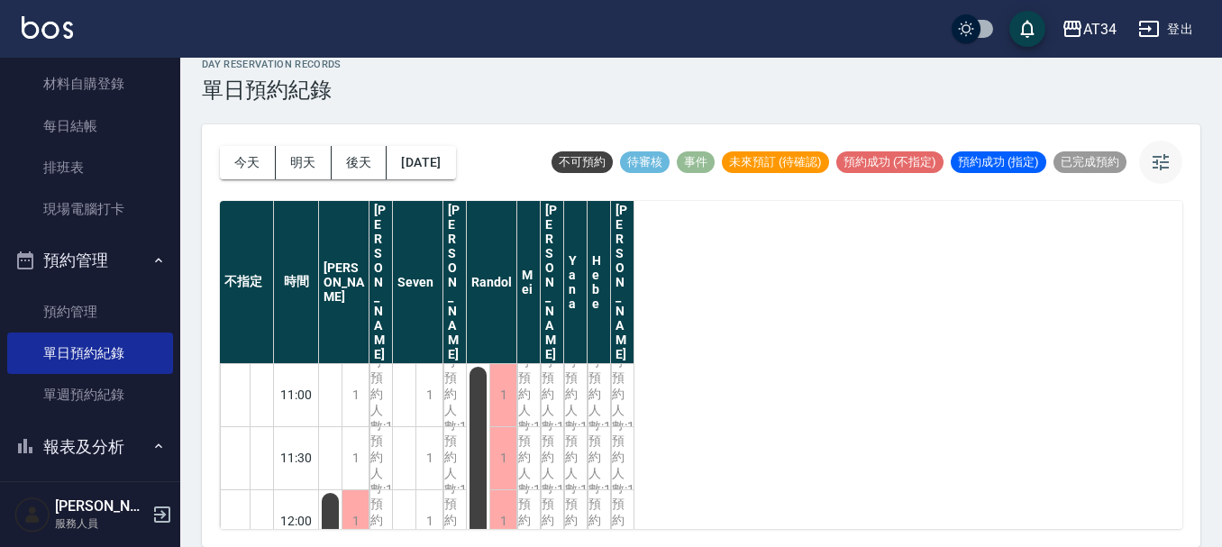
click at [1162, 157] on icon "button" at bounding box center [1161, 162] width 16 height 16
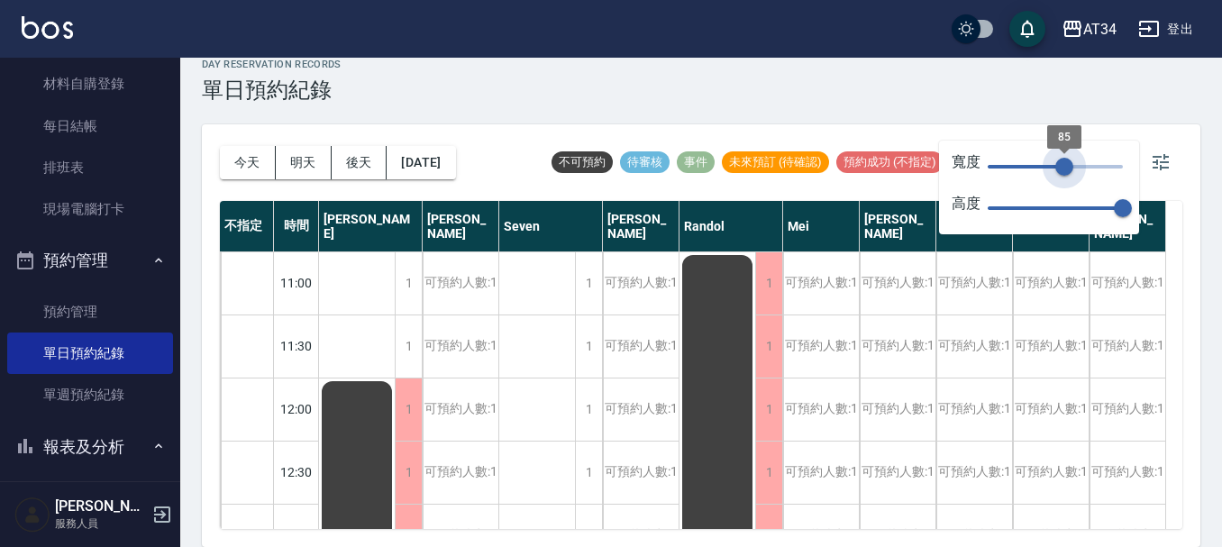
drag, startPoint x: 1009, startPoint y: 171, endPoint x: 1064, endPoint y: 164, distance: 55.4
click at [1064, 164] on span "85" at bounding box center [1064, 167] width 18 height 18
click at [244, 161] on button "今天" at bounding box center [248, 162] width 56 height 33
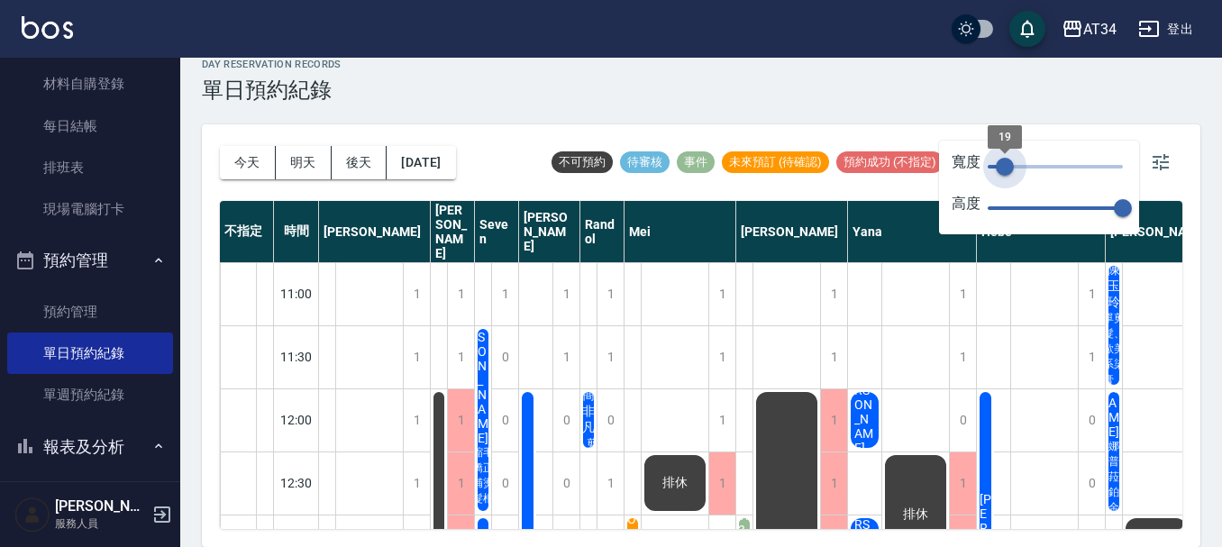
type input "16"
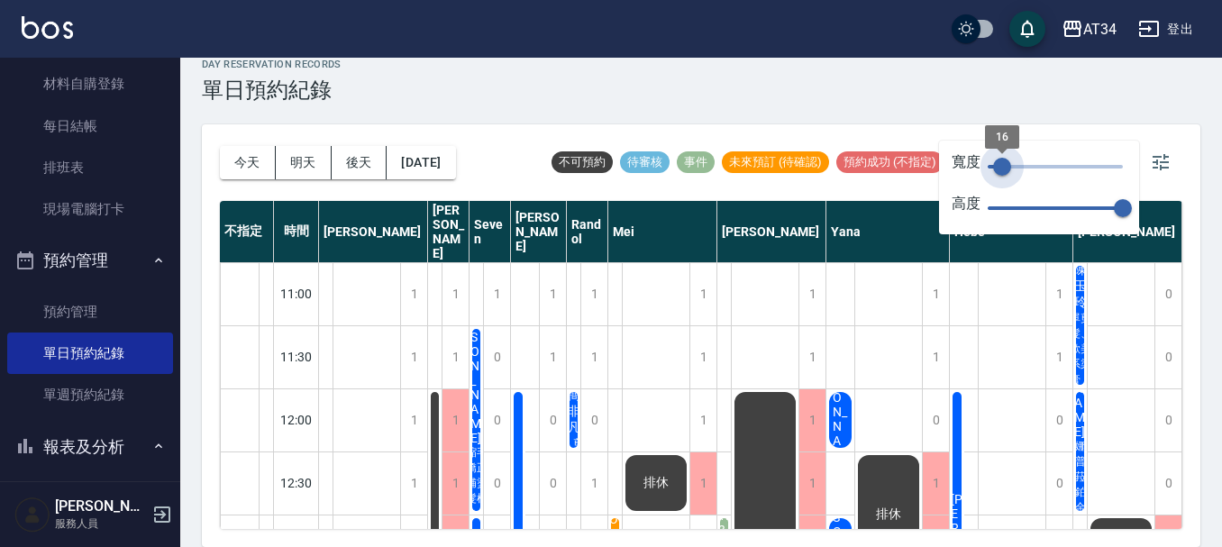
drag, startPoint x: 1062, startPoint y: 168, endPoint x: 1002, endPoint y: 178, distance: 60.3
click at [1002, 176] on span "16" at bounding box center [1002, 167] width 18 height 18
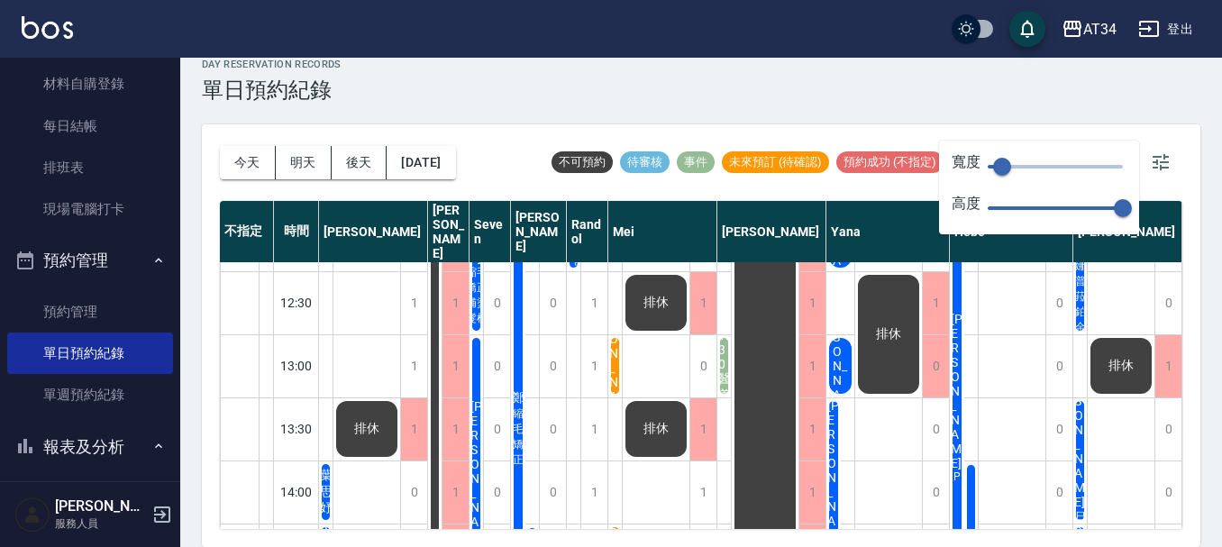
scroll to position [270, 0]
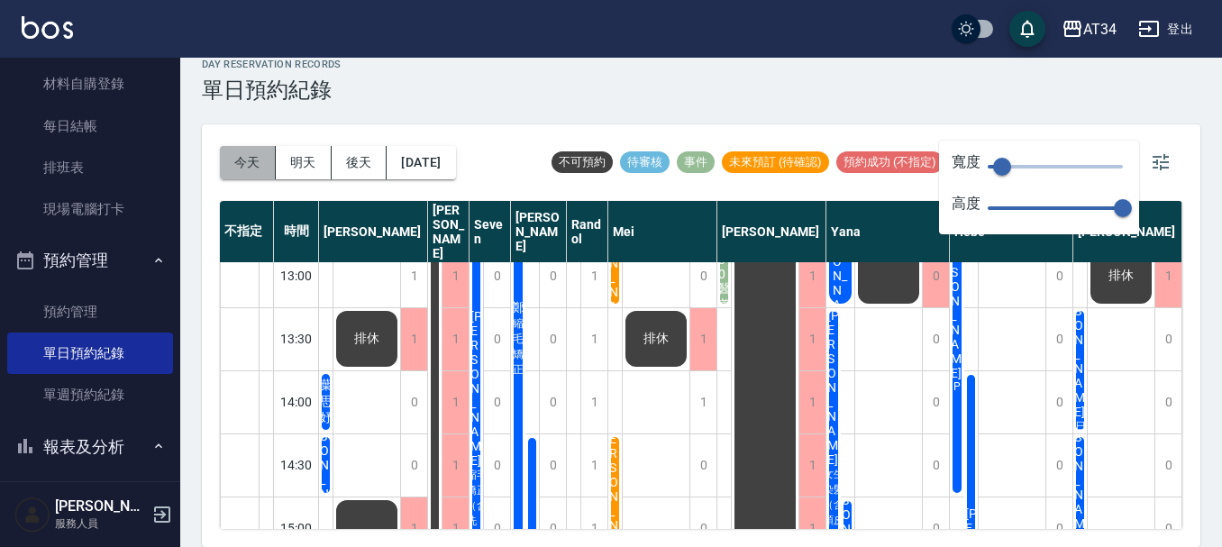
click at [235, 159] on button "今天" at bounding box center [248, 162] width 56 height 33
click at [1166, 162] on icon "button" at bounding box center [1161, 162] width 16 height 16
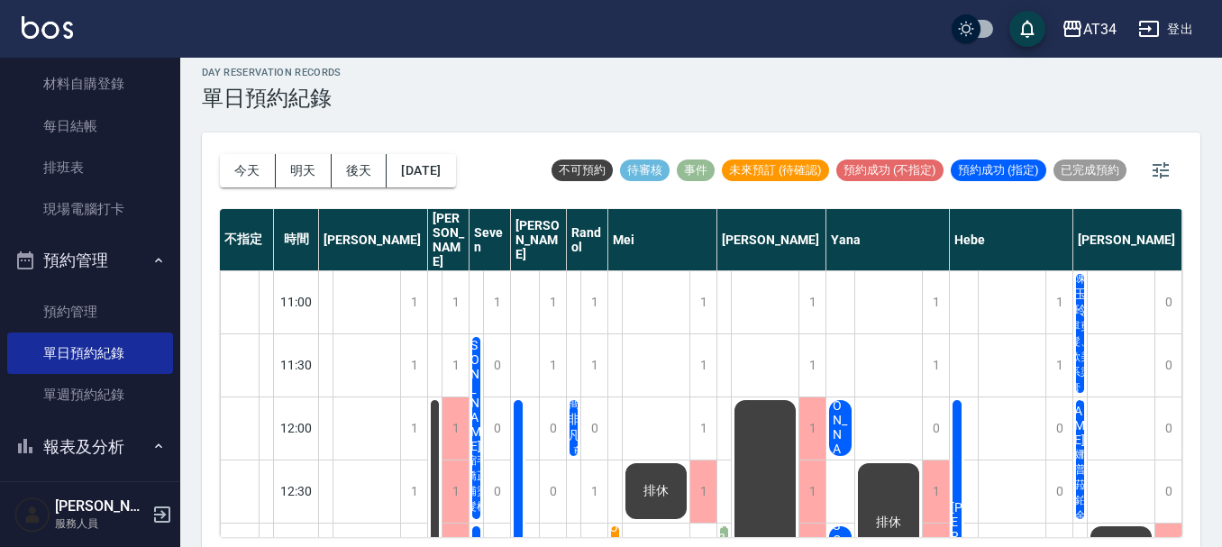
scroll to position [0, 0]
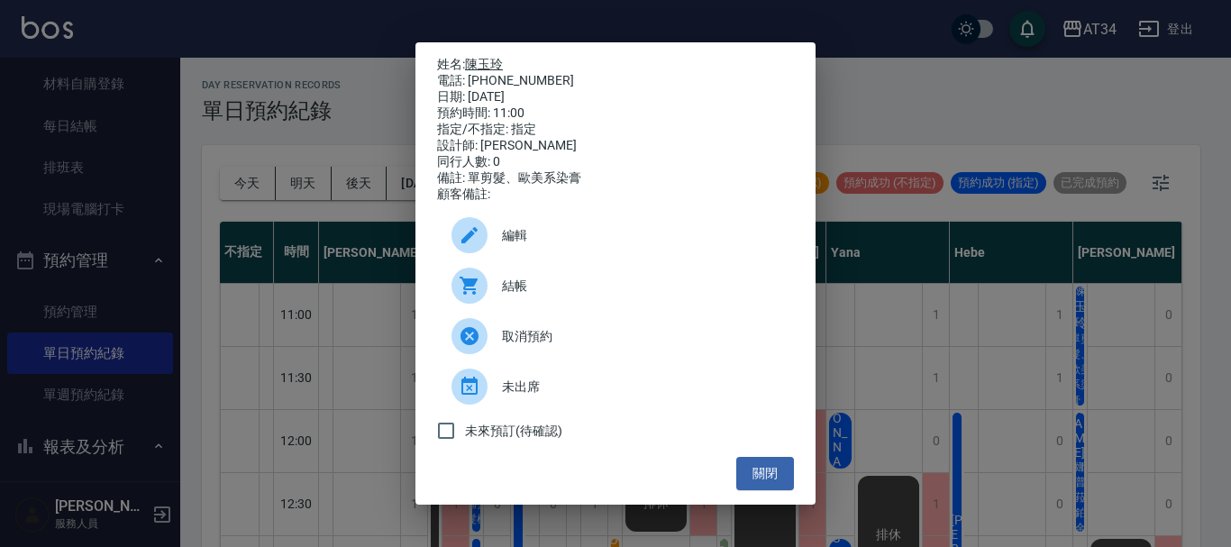
click at [498, 59] on link "陳玉玲" at bounding box center [484, 64] width 38 height 14
click at [947, 46] on div "姓名: [PERSON_NAME]: [PHONE_NUMBER] 日期: [DATE] 預約時間: 11:00 指定/不指定: 指定 設計師: [PERSO…" at bounding box center [615, 273] width 1231 height 547
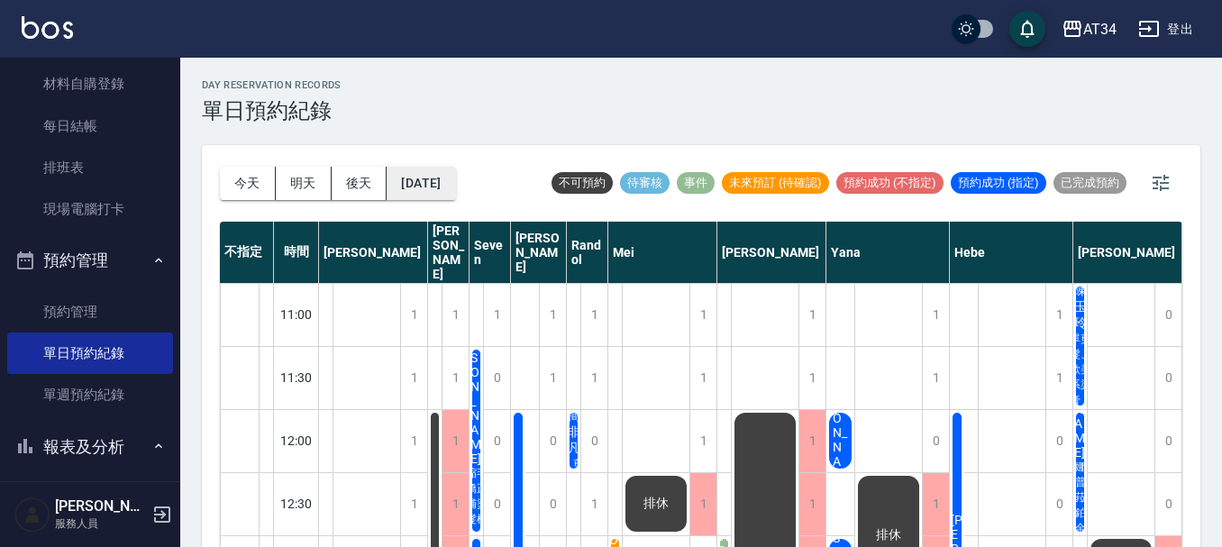
click at [444, 186] on button "[DATE]" at bounding box center [421, 183] width 68 height 33
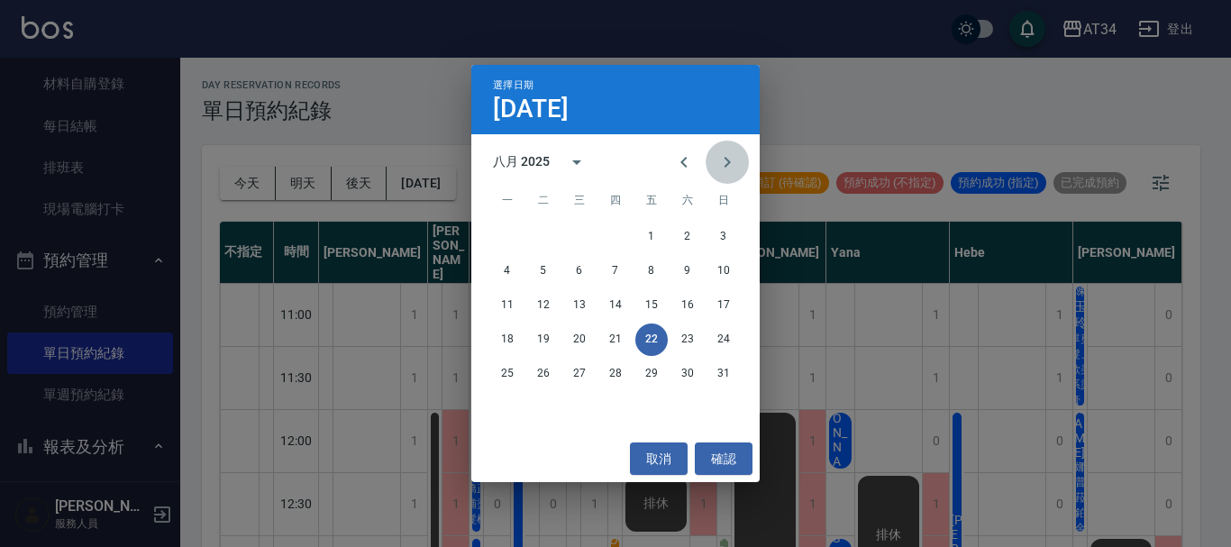
click at [720, 159] on icon "Next month" at bounding box center [728, 162] width 22 height 22
click at [505, 348] on button "22" at bounding box center [507, 340] width 32 height 32
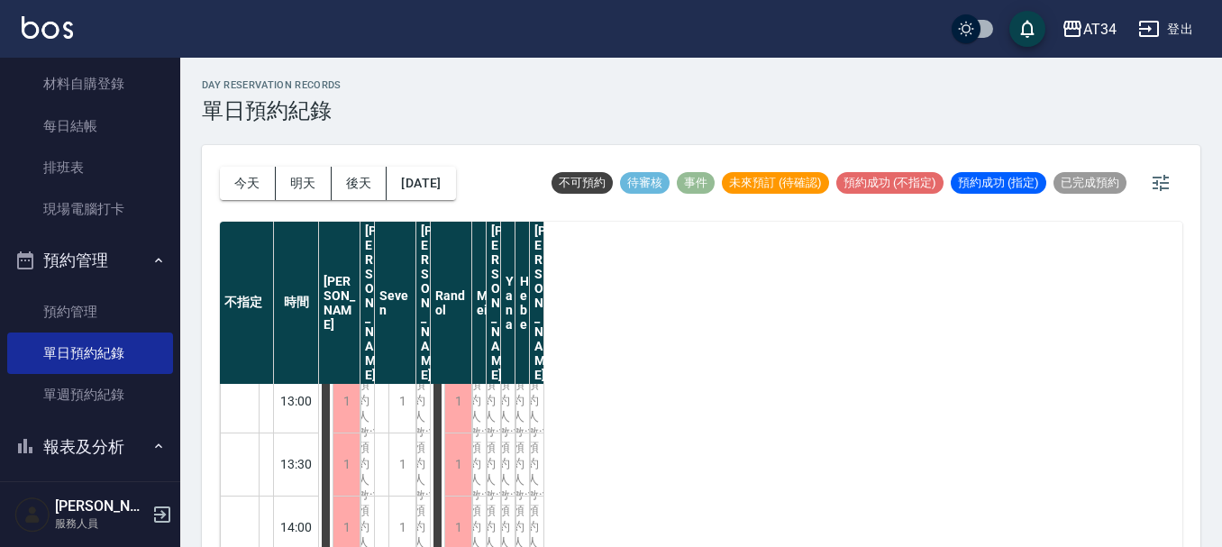
scroll to position [270, 0]
click at [239, 171] on button "今天" at bounding box center [248, 183] width 56 height 33
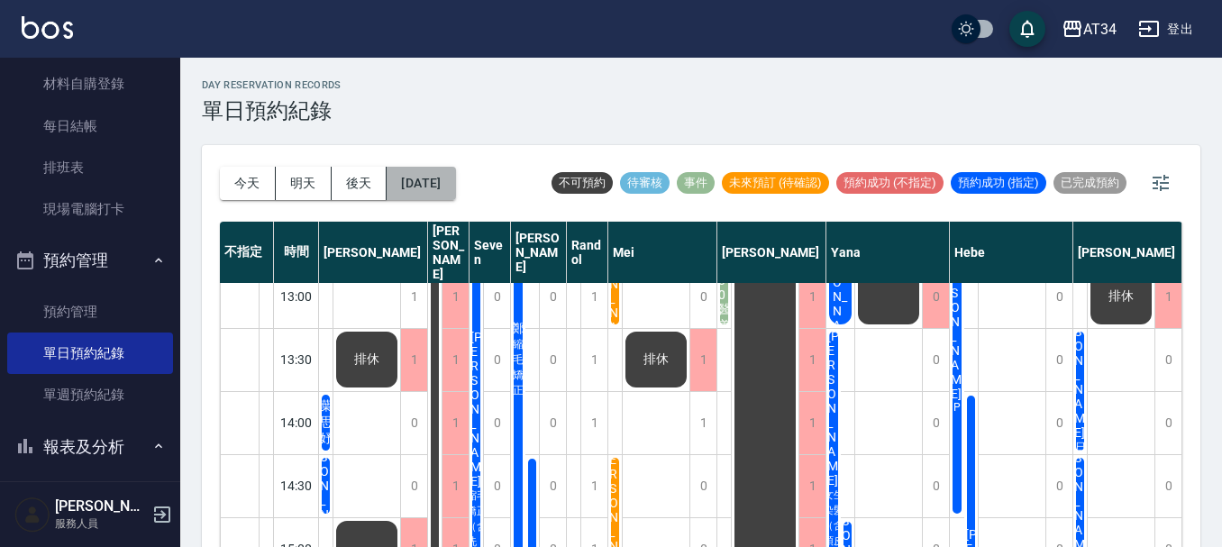
drag, startPoint x: 419, startPoint y: 179, endPoint x: 407, endPoint y: 179, distance: 11.7
click at [407, 179] on button "[DATE]" at bounding box center [421, 183] width 68 height 33
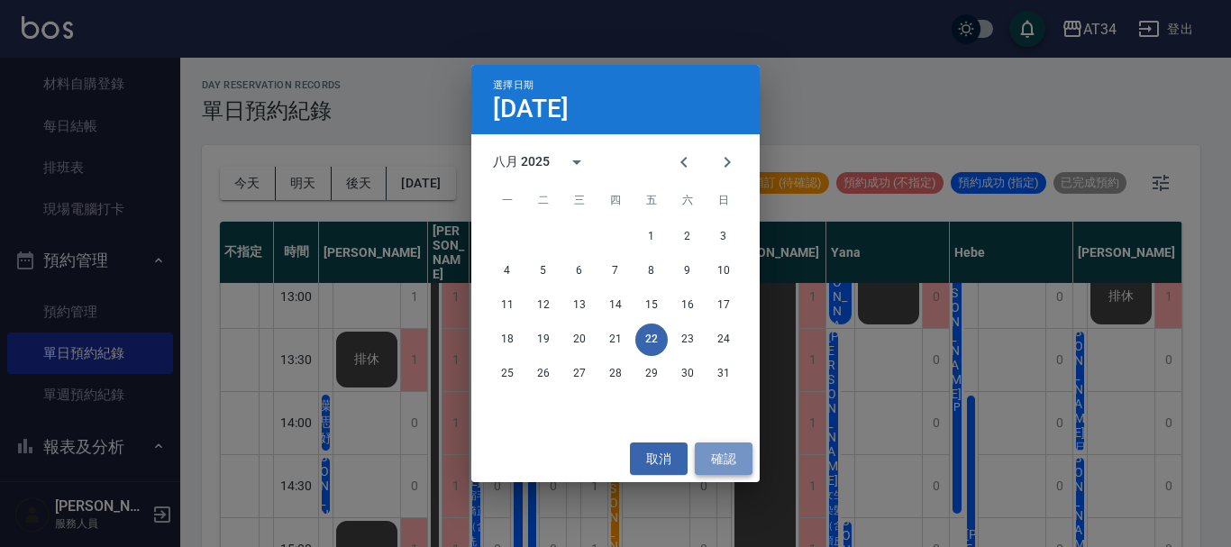
click at [708, 462] on button "確認" at bounding box center [724, 459] width 58 height 33
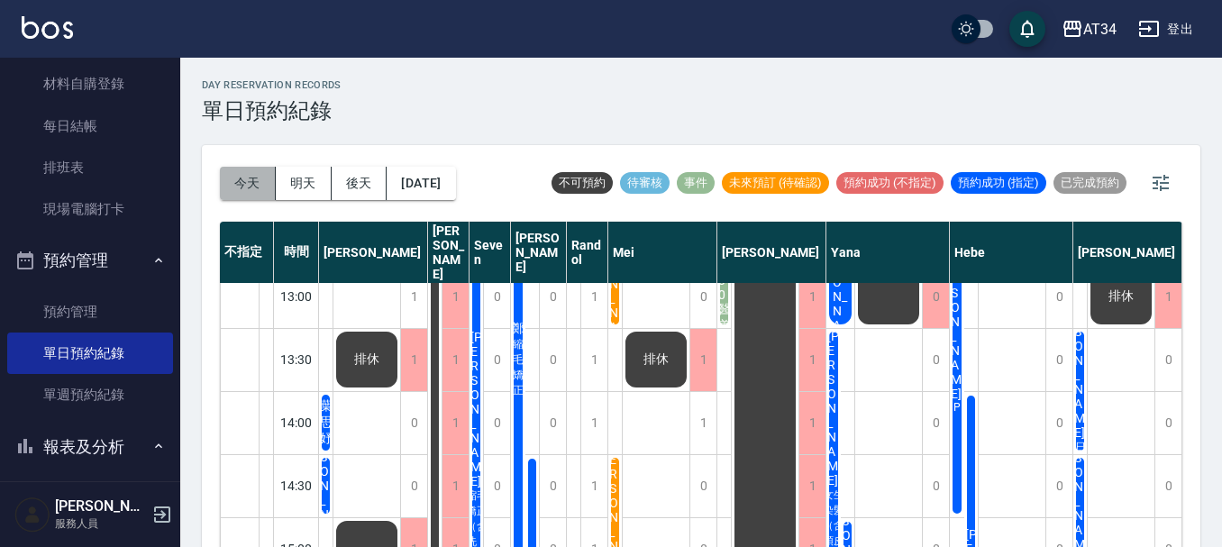
click at [258, 181] on button "今天" at bounding box center [248, 183] width 56 height 33
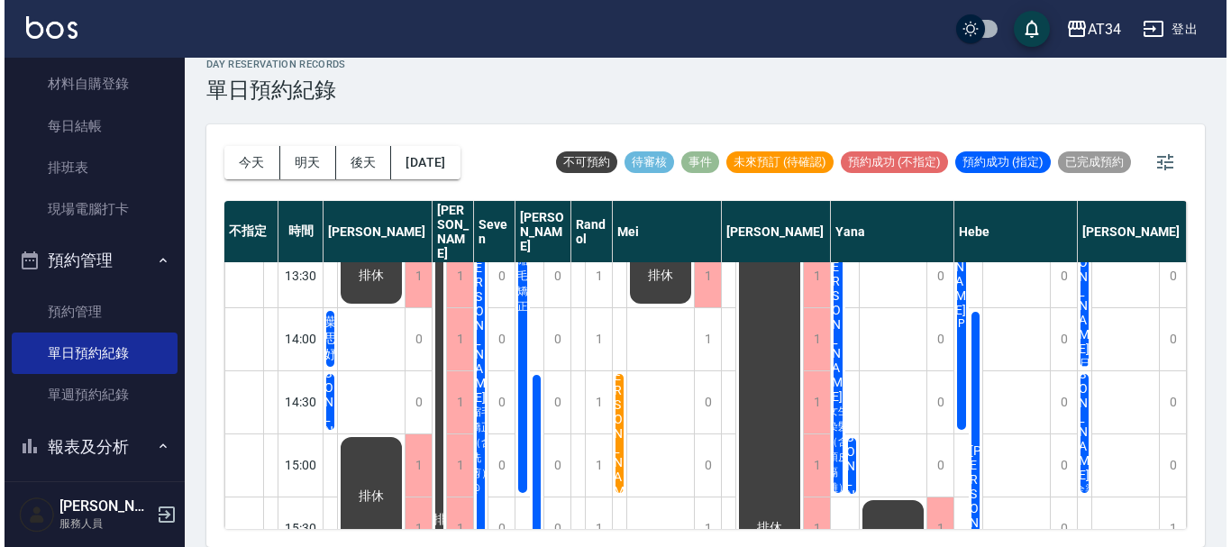
scroll to position [151, 0]
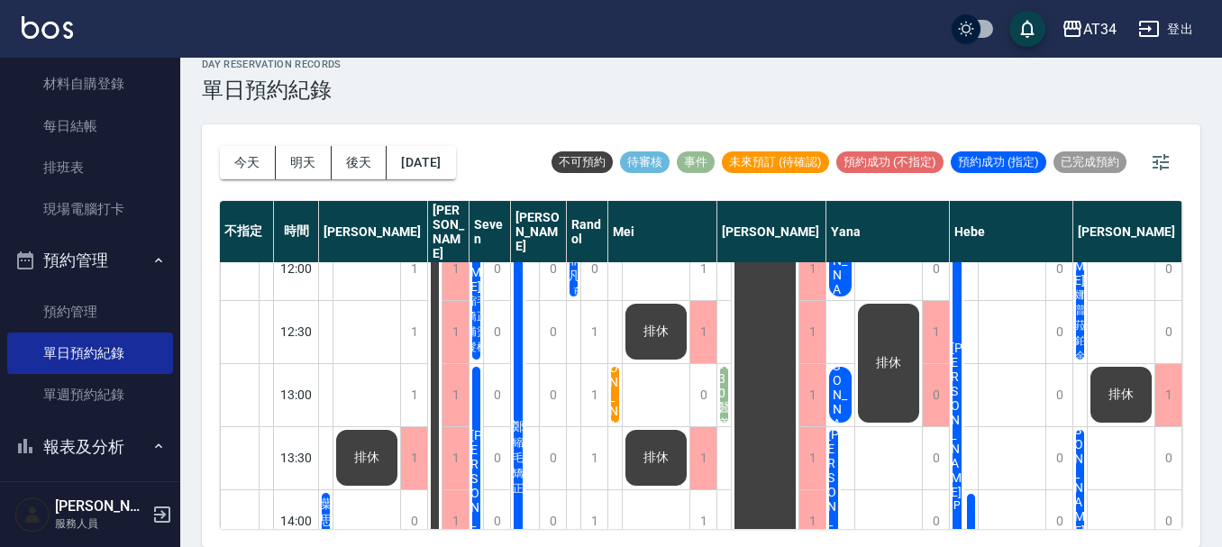
click at [330, 545] on span "SC" at bounding box center [326, 545] width 7 height 0
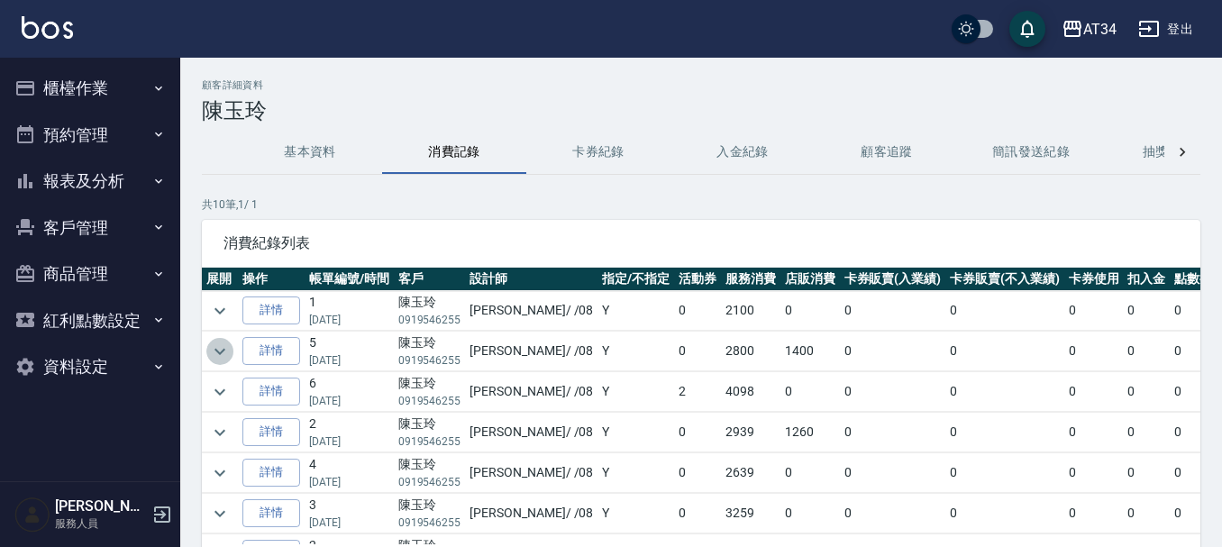
click at [224, 359] on icon "expand row" at bounding box center [220, 352] width 22 height 22
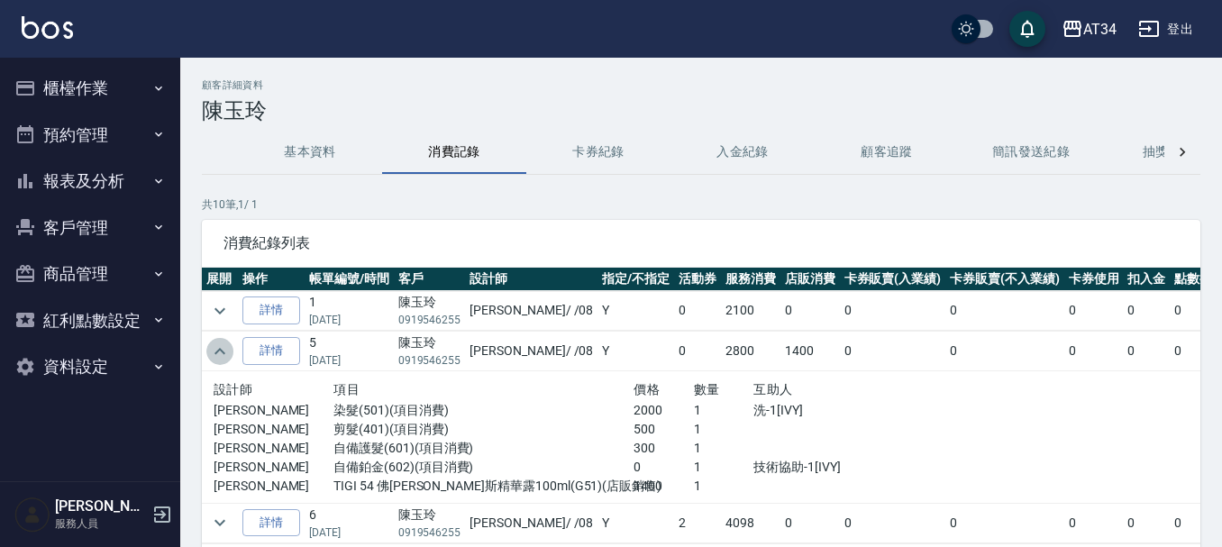
click at [224, 359] on icon "expand row" at bounding box center [220, 352] width 22 height 22
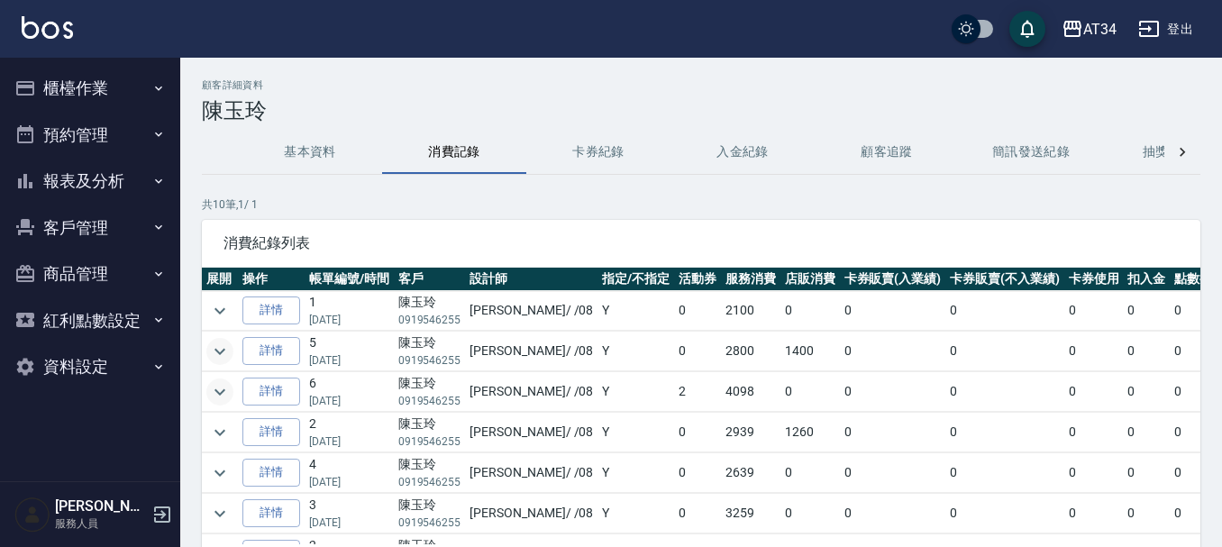
click at [224, 381] on icon "expand row" at bounding box center [220, 392] width 22 height 22
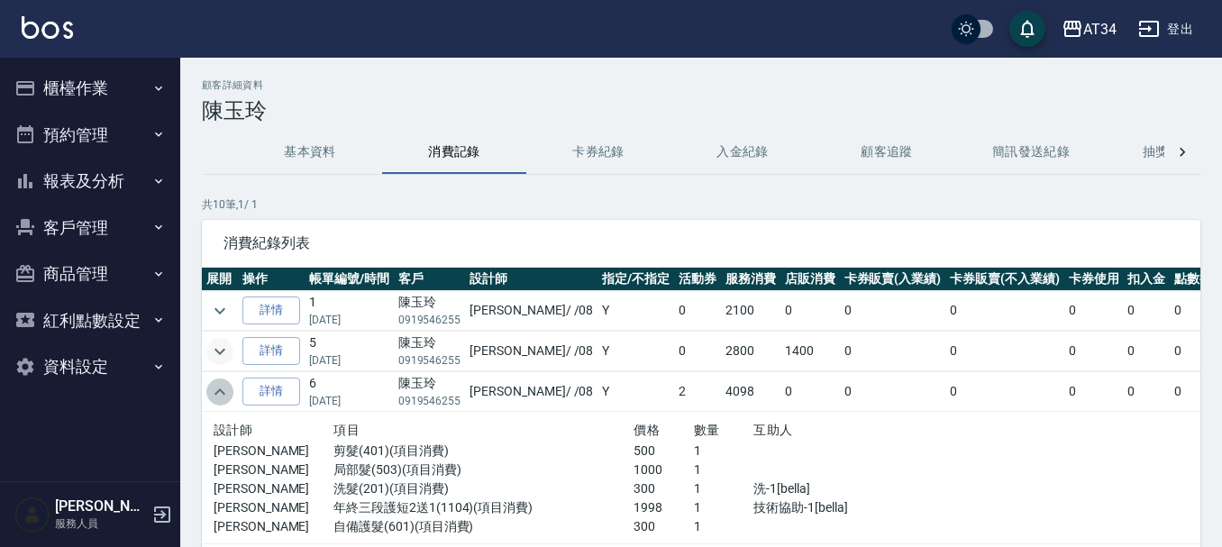
click at [224, 381] on icon "expand row" at bounding box center [220, 392] width 22 height 22
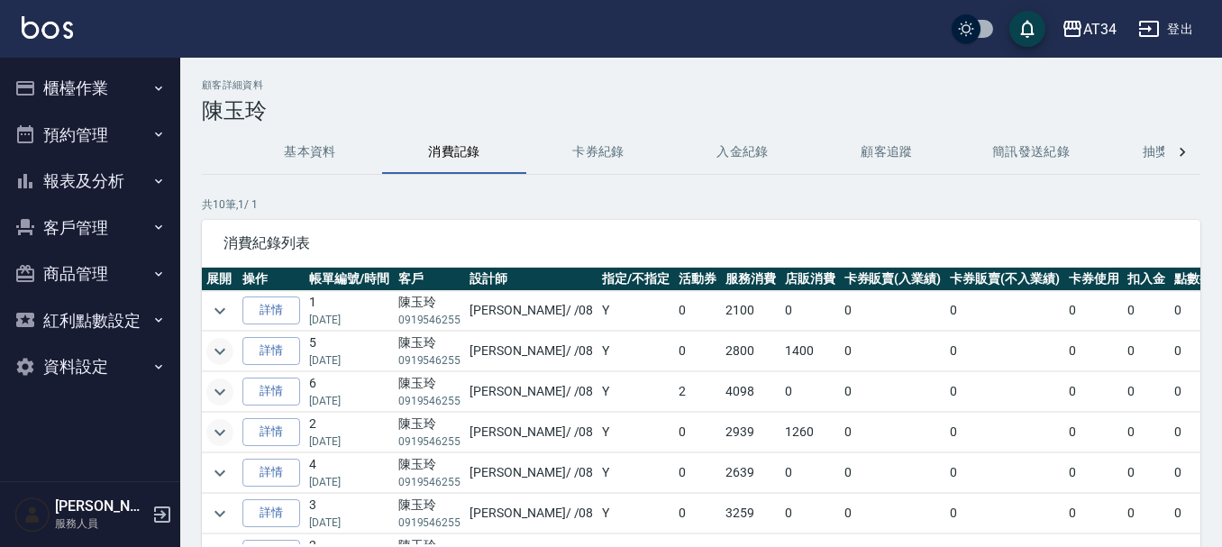
click at [230, 425] on icon "expand row" at bounding box center [220, 433] width 22 height 22
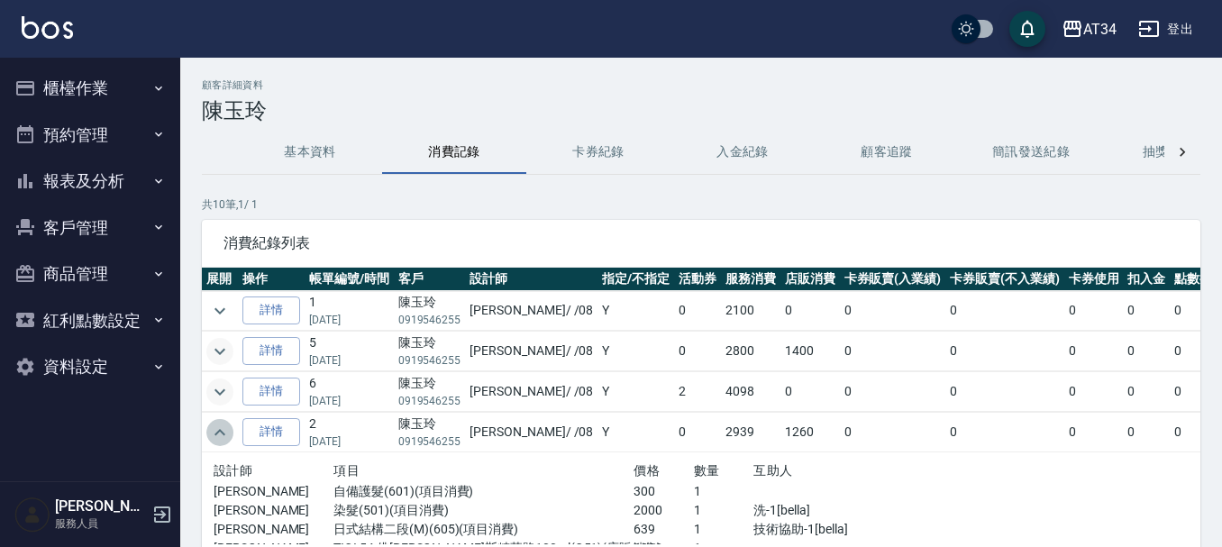
click at [230, 425] on icon "expand row" at bounding box center [220, 433] width 22 height 22
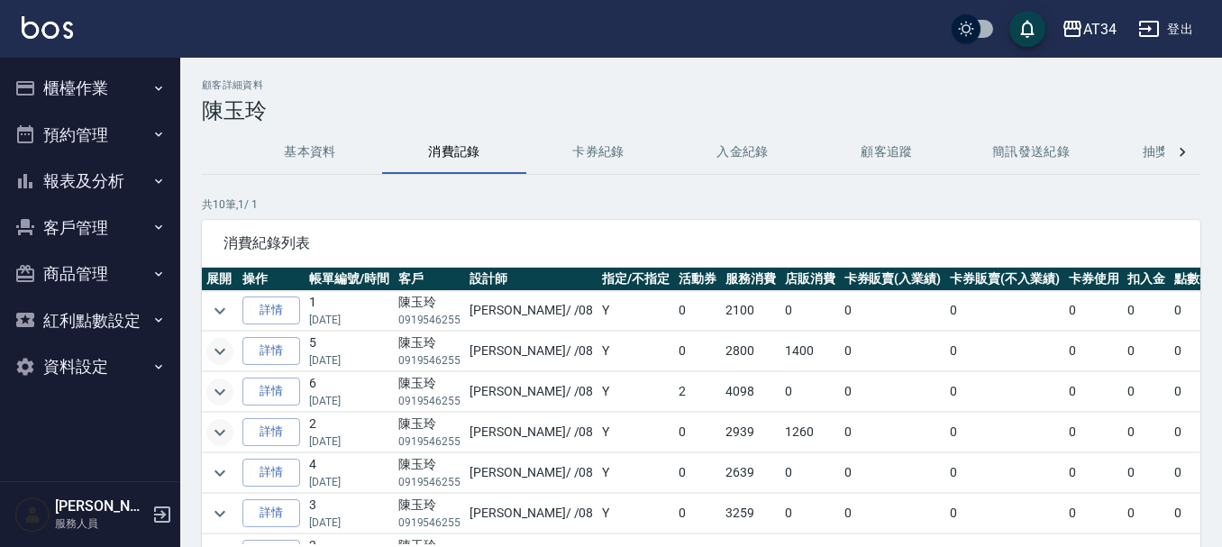
scroll to position [90, 0]
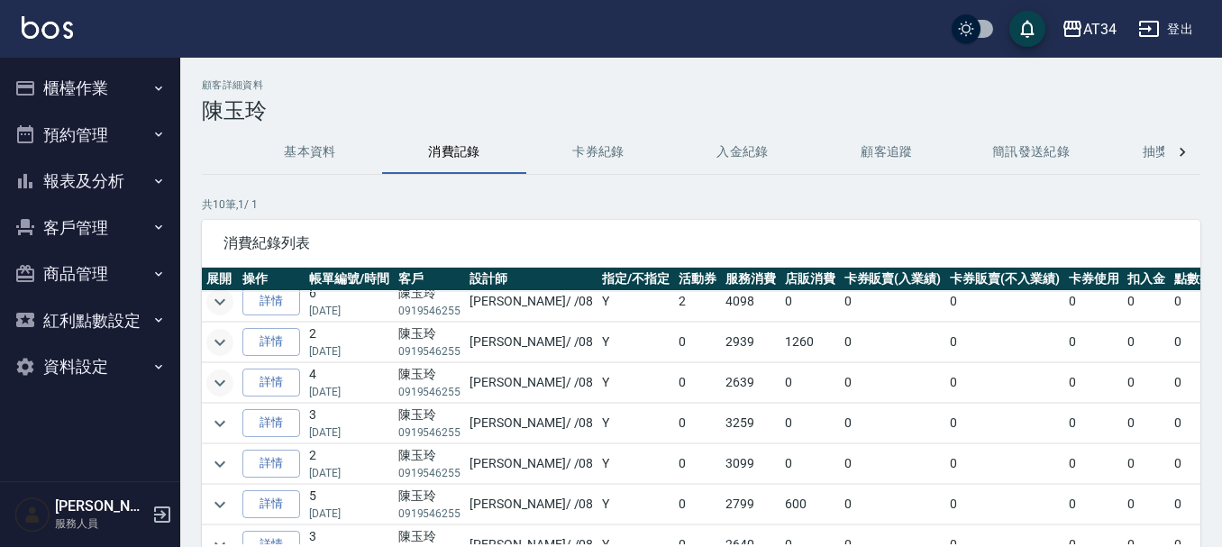
click at [228, 383] on icon "expand row" at bounding box center [220, 383] width 22 height 22
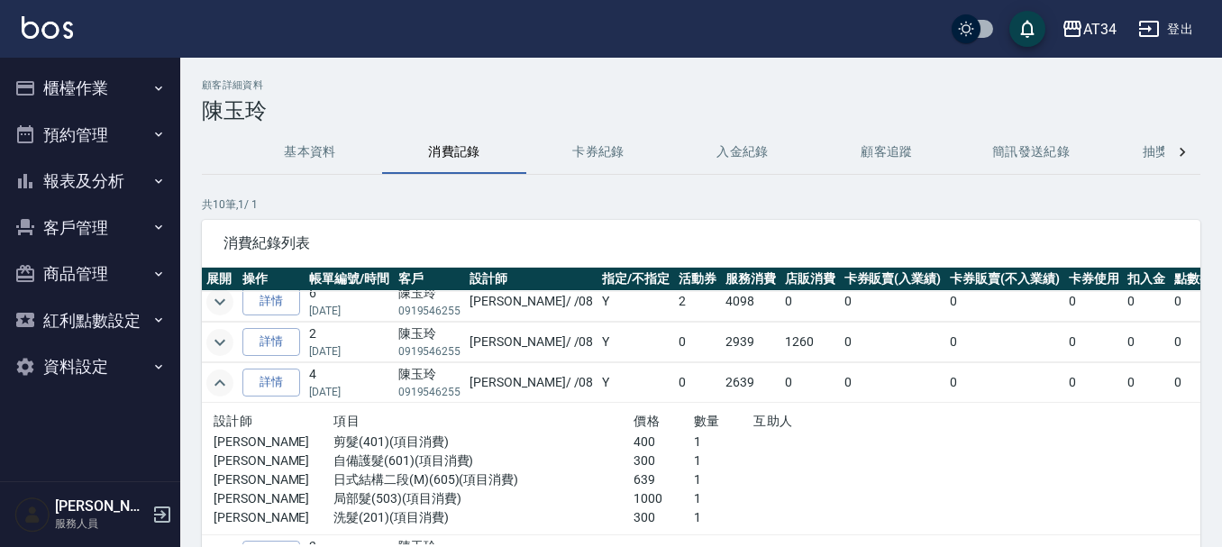
click at [228, 383] on icon "expand row" at bounding box center [220, 383] width 22 height 22
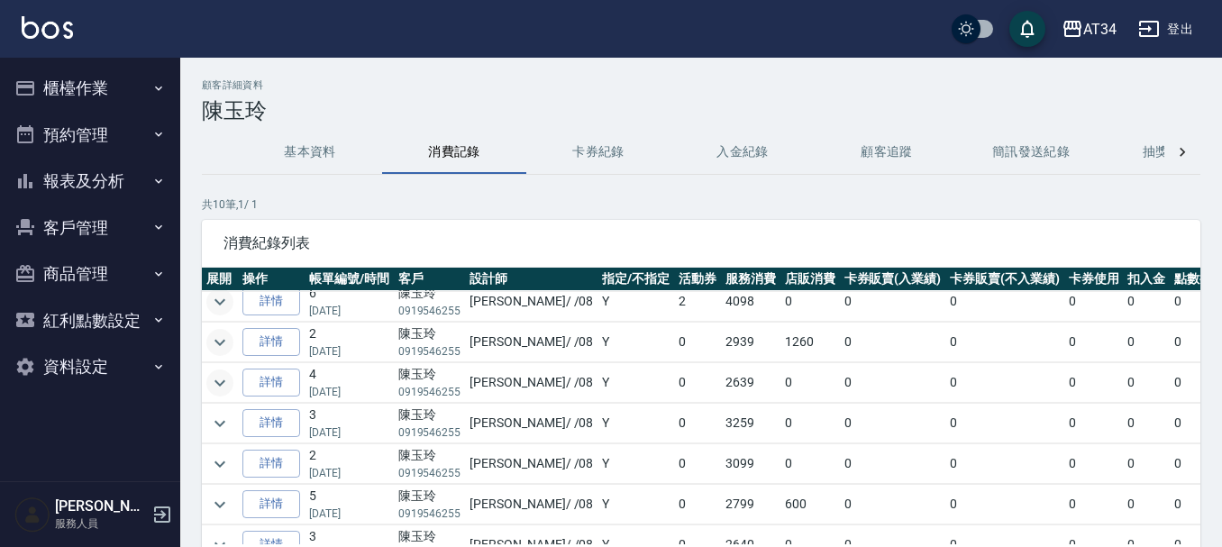
click at [229, 383] on icon "expand row" at bounding box center [220, 383] width 22 height 22
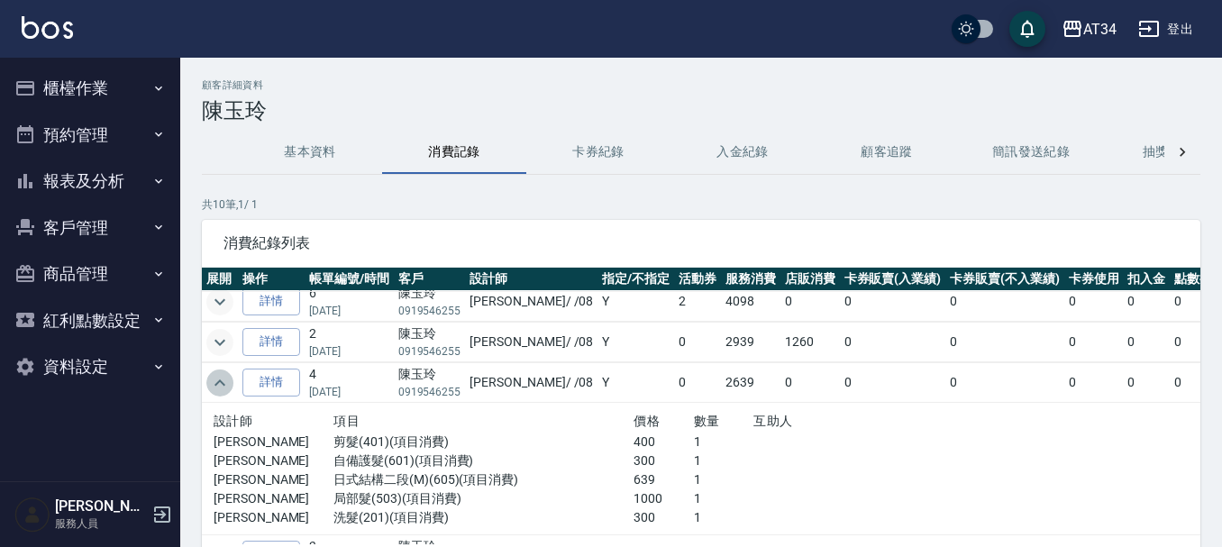
click at [229, 383] on icon "expand row" at bounding box center [220, 383] width 22 height 22
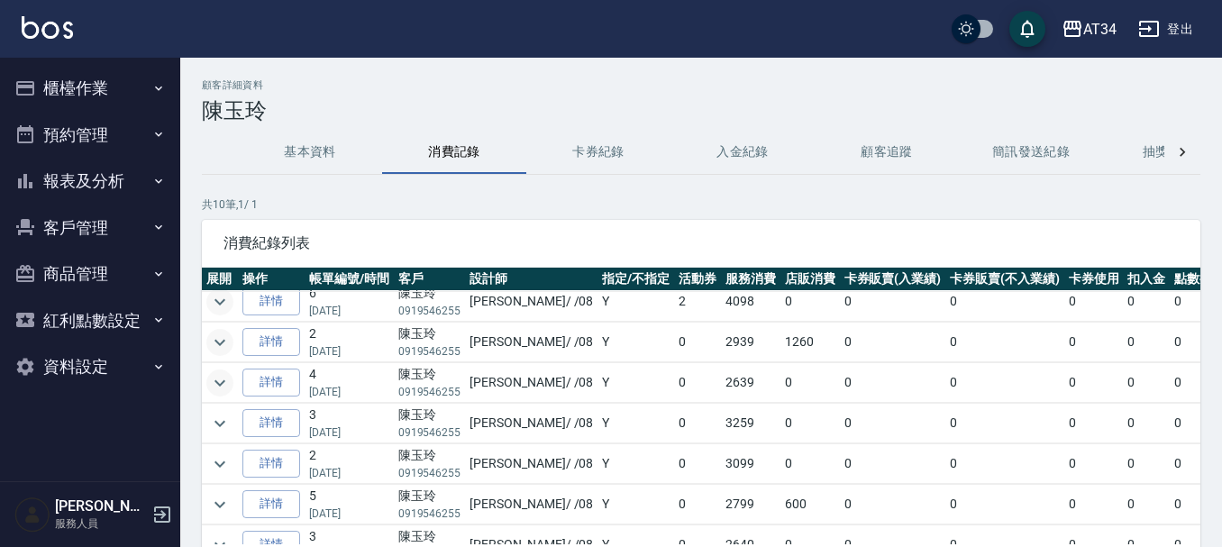
click at [73, 130] on button "預約管理" at bounding box center [90, 135] width 166 height 47
